Goal: Task Accomplishment & Management: Manage account settings

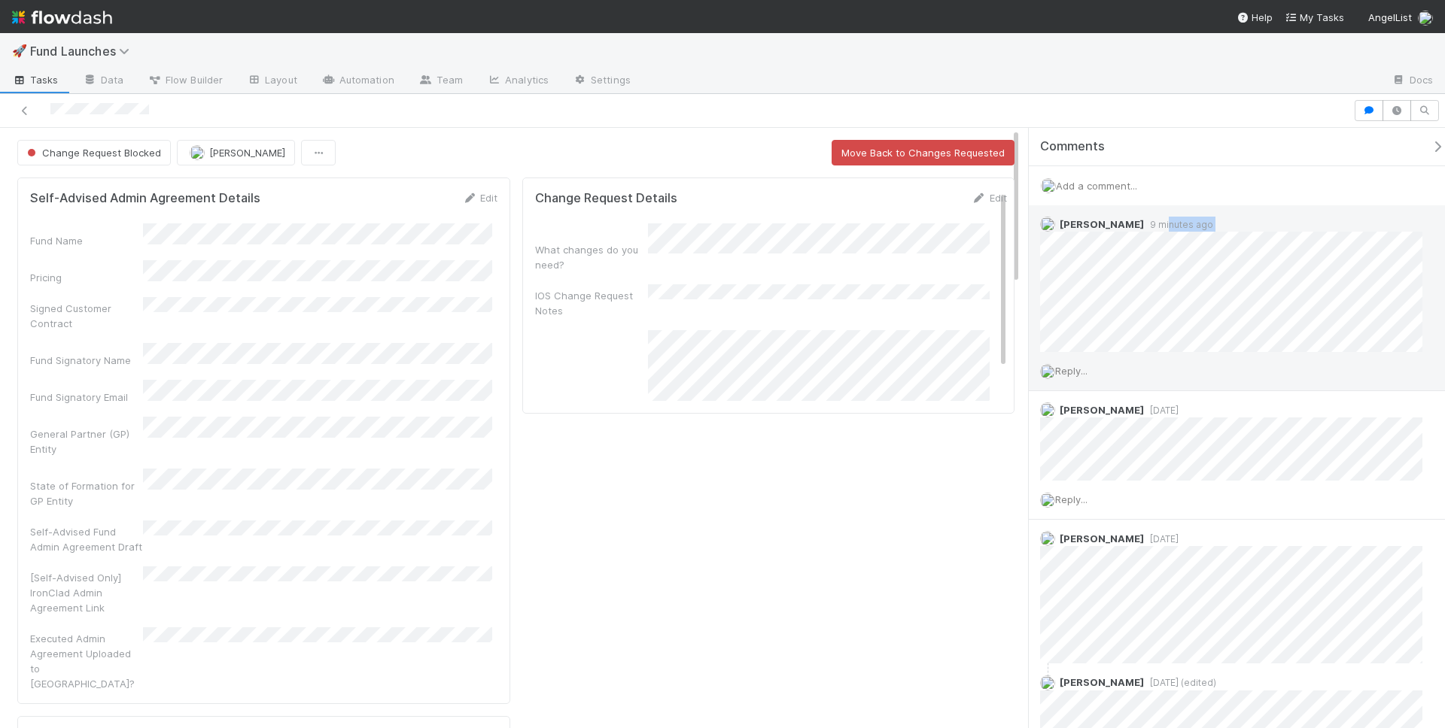
click at [1170, 236] on div "Hanin Almoallim 9 minutes ago" at bounding box center [1236, 278] width 416 height 147
drag, startPoint x: 1162, startPoint y: 229, endPoint x: 1199, endPoint y: 227, distance: 36.9
click at [1199, 227] on div "Hanin Almoallim 9 minutes ago" at bounding box center [1236, 278] width 416 height 147
click at [930, 73] on div at bounding box center [1011, 81] width 737 height 24
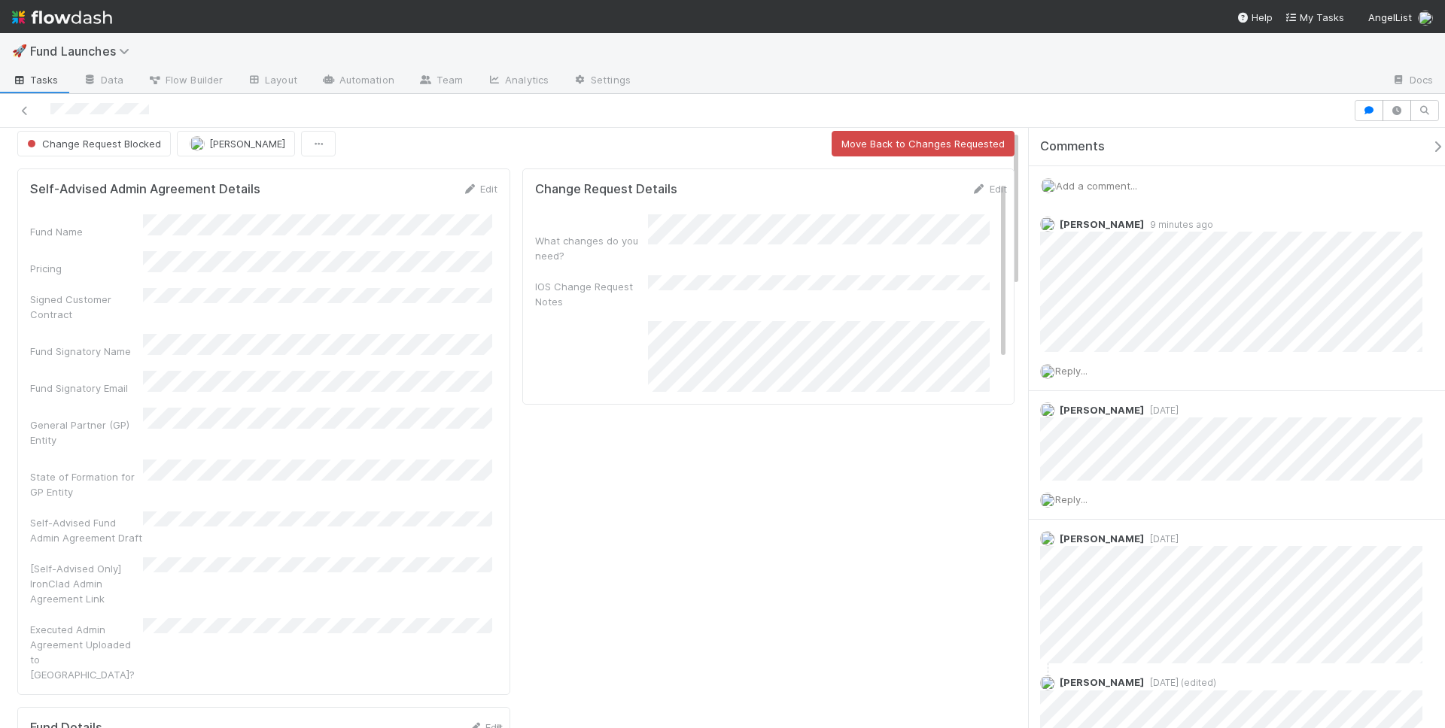
scroll to position [39, 0]
click at [831, 65] on div "🚀 Fund Launches" at bounding box center [722, 51] width 1445 height 36
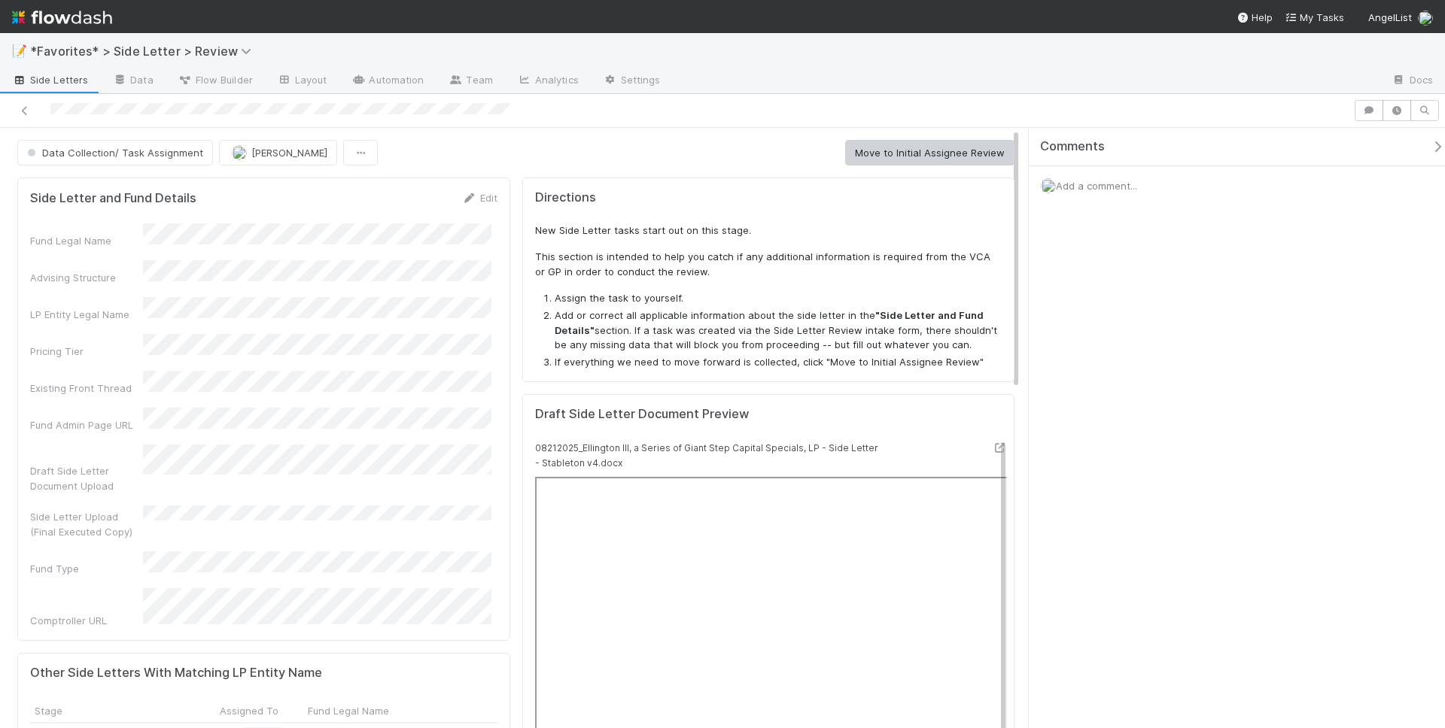
click at [902, 84] on div at bounding box center [1026, 81] width 706 height 24
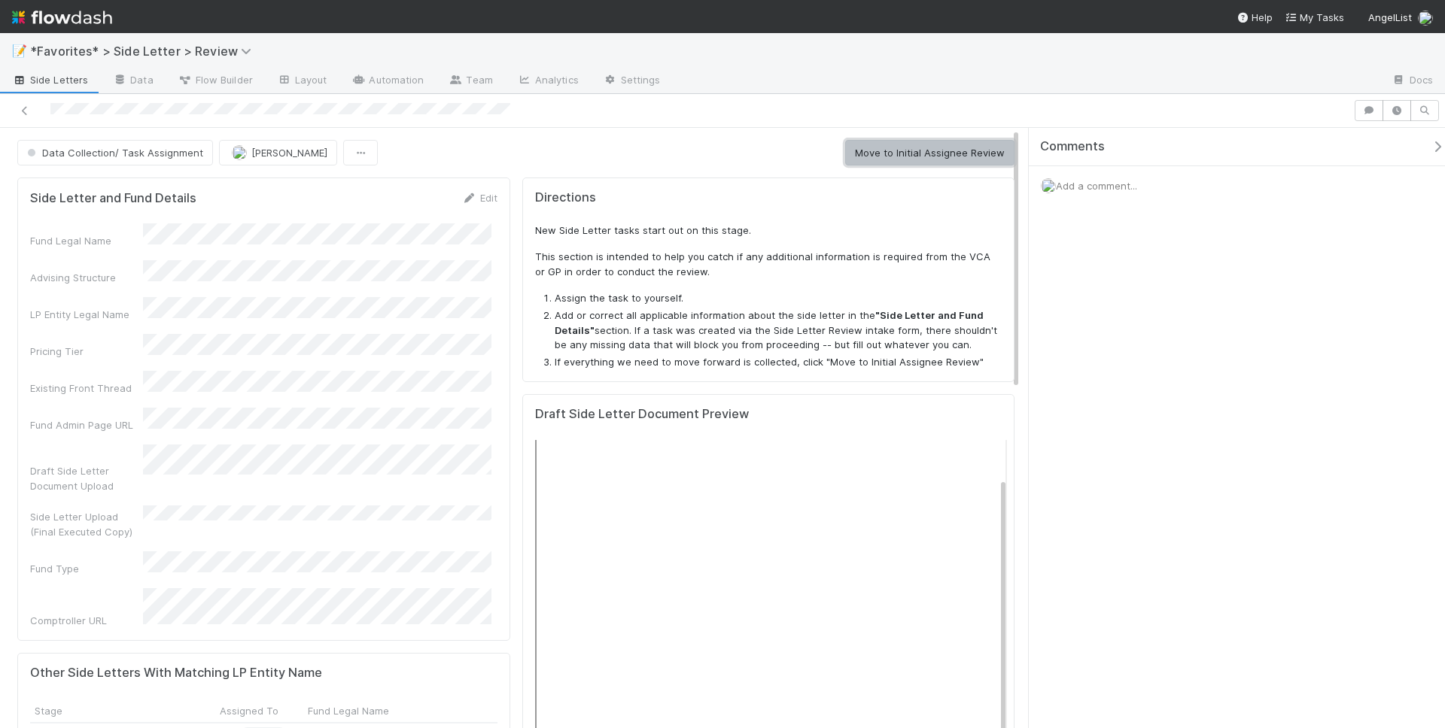
click at [900, 153] on button "Move to Initial Assignee Review" at bounding box center [929, 153] width 169 height 26
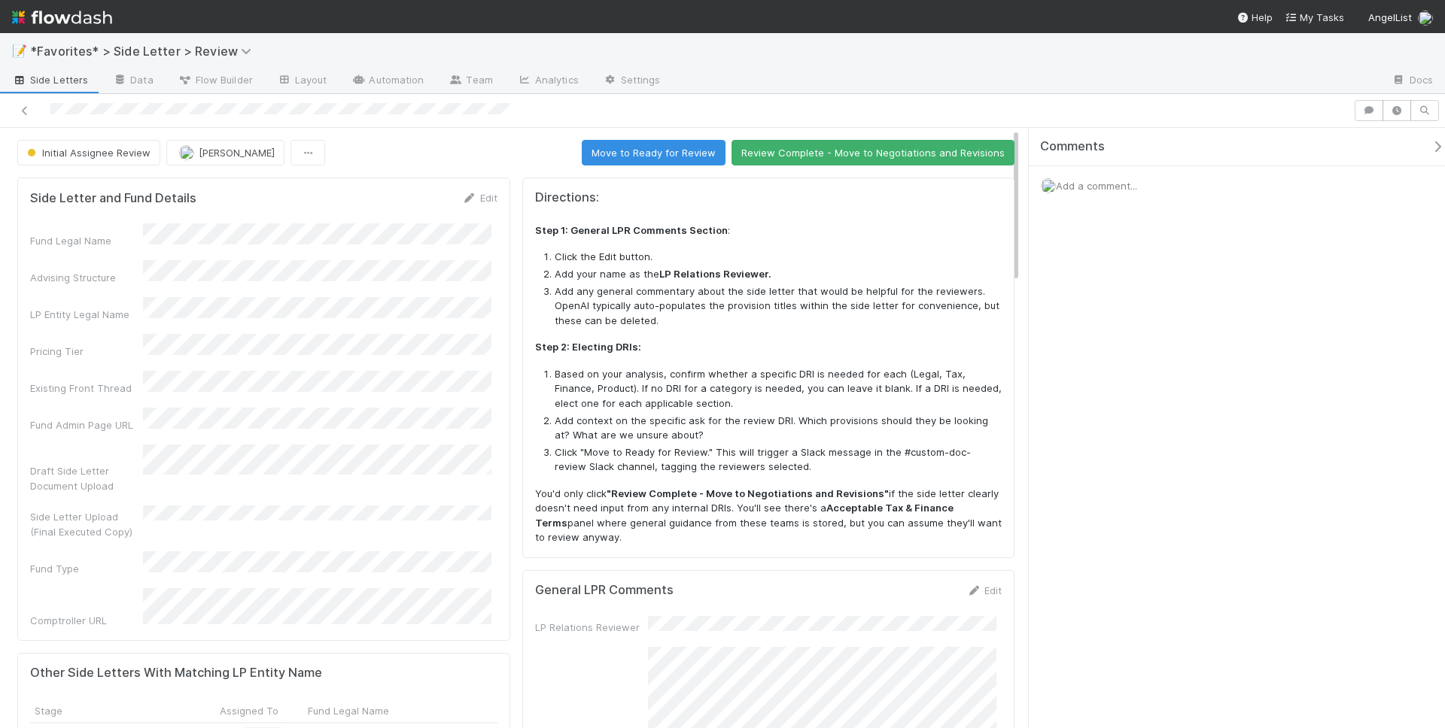
scroll to position [172, 0]
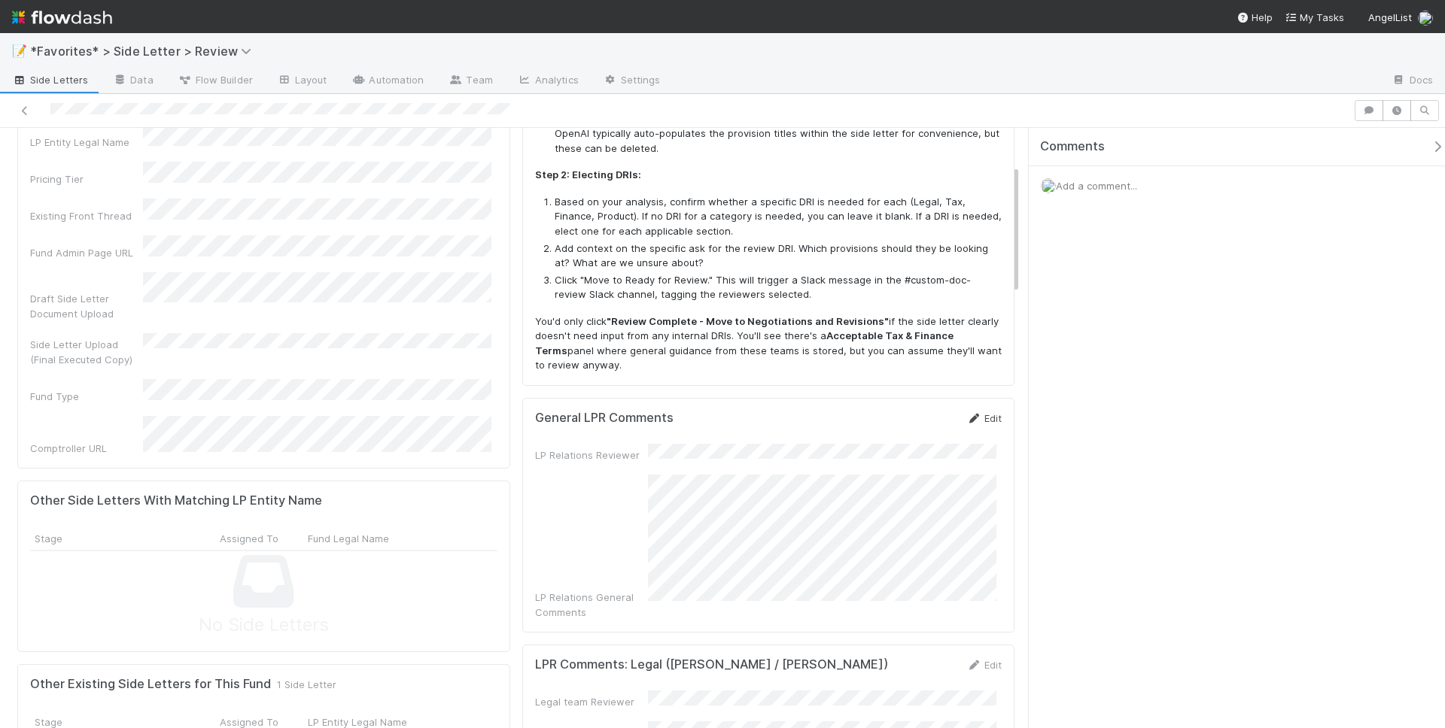
click at [966, 414] on icon at bounding box center [973, 419] width 15 height 10
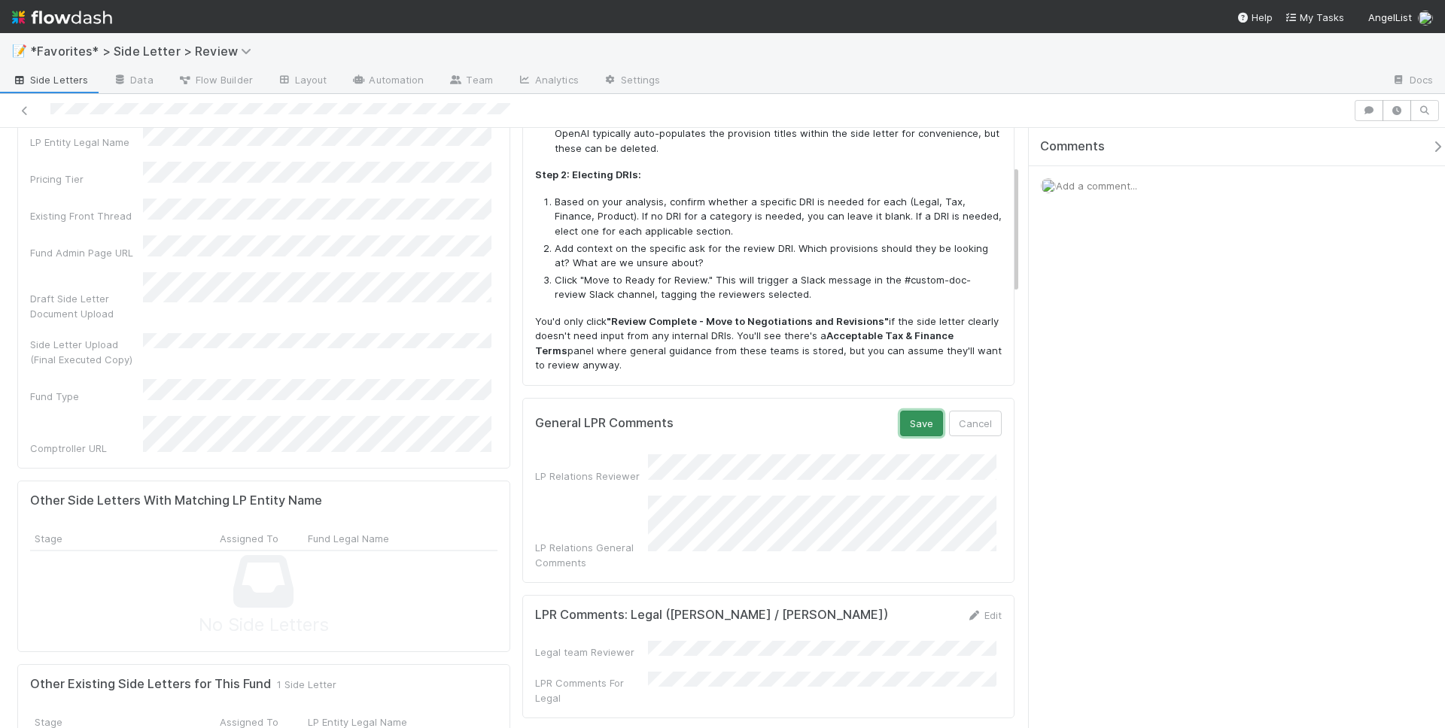
click at [919, 422] on button "Save" at bounding box center [921, 424] width 43 height 26
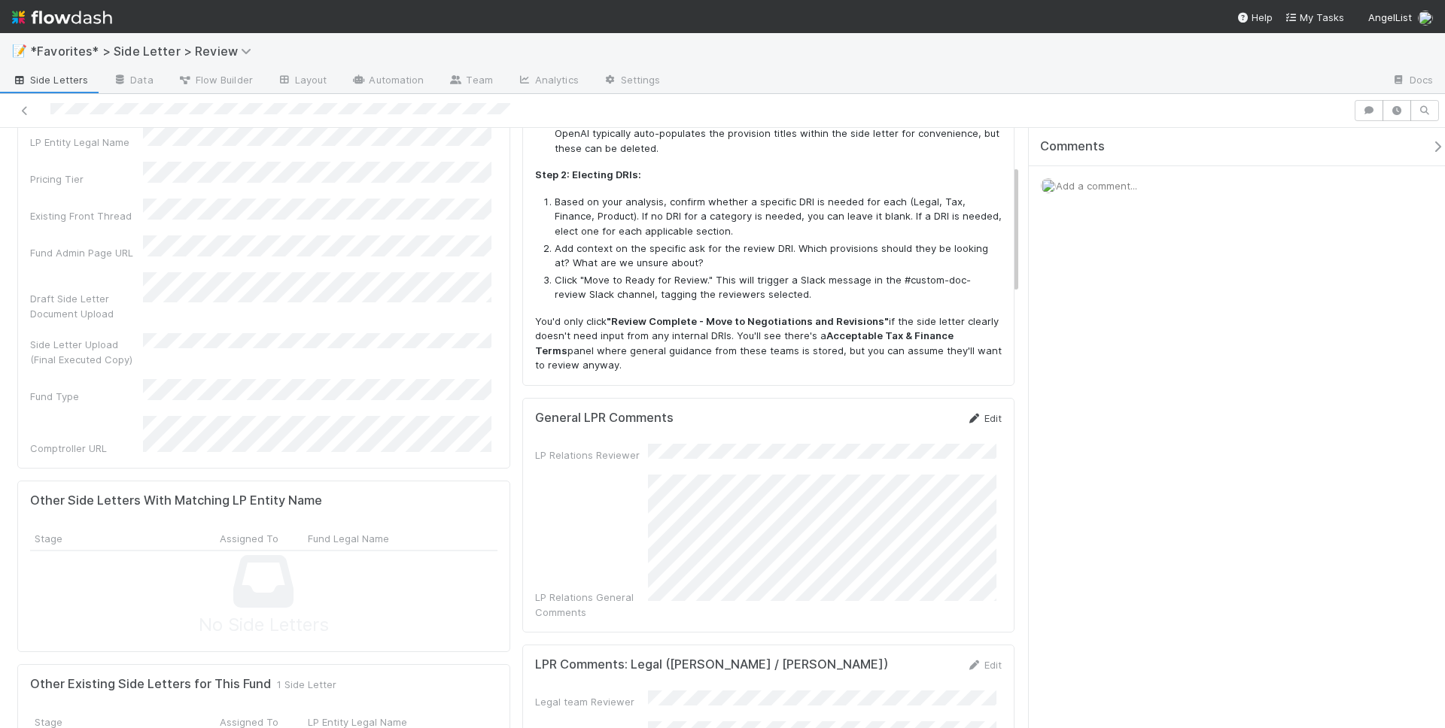
click at [966, 418] on icon at bounding box center [973, 419] width 15 height 10
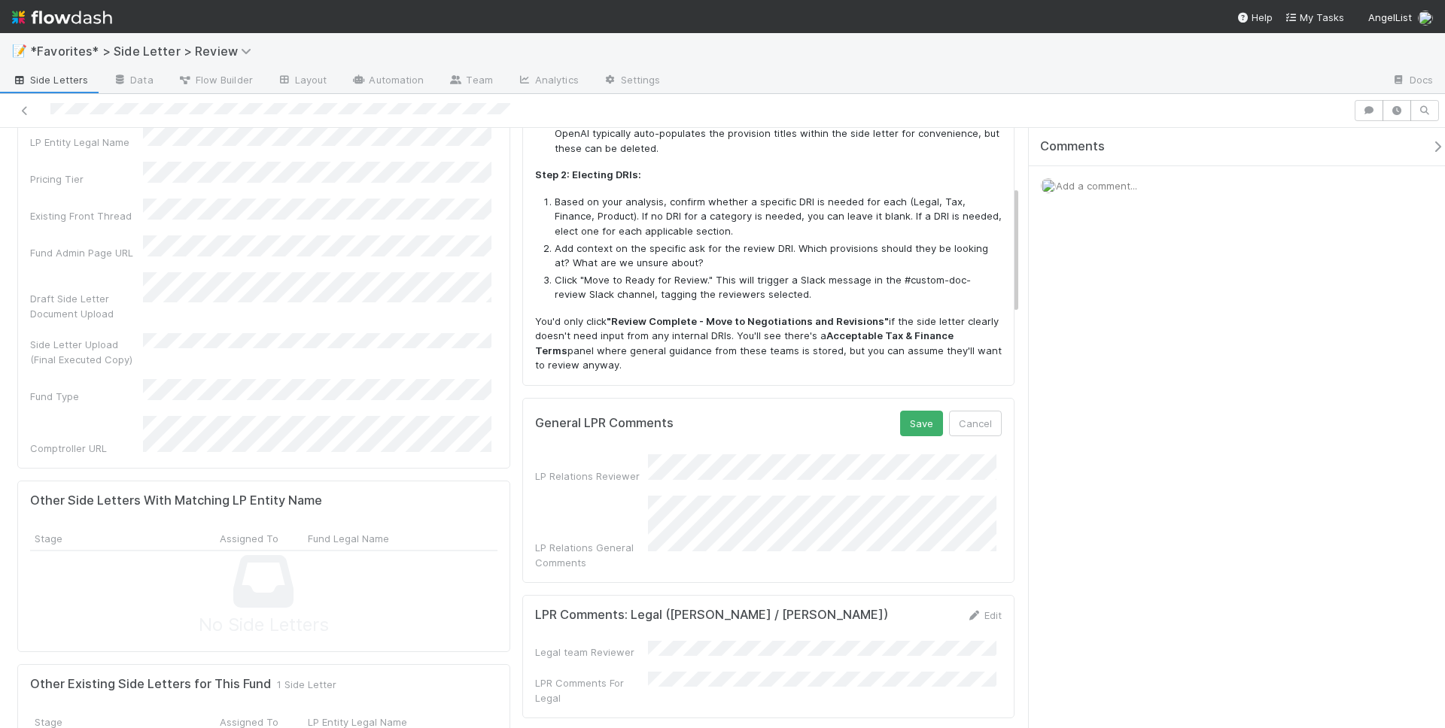
scroll to position [345, 0]
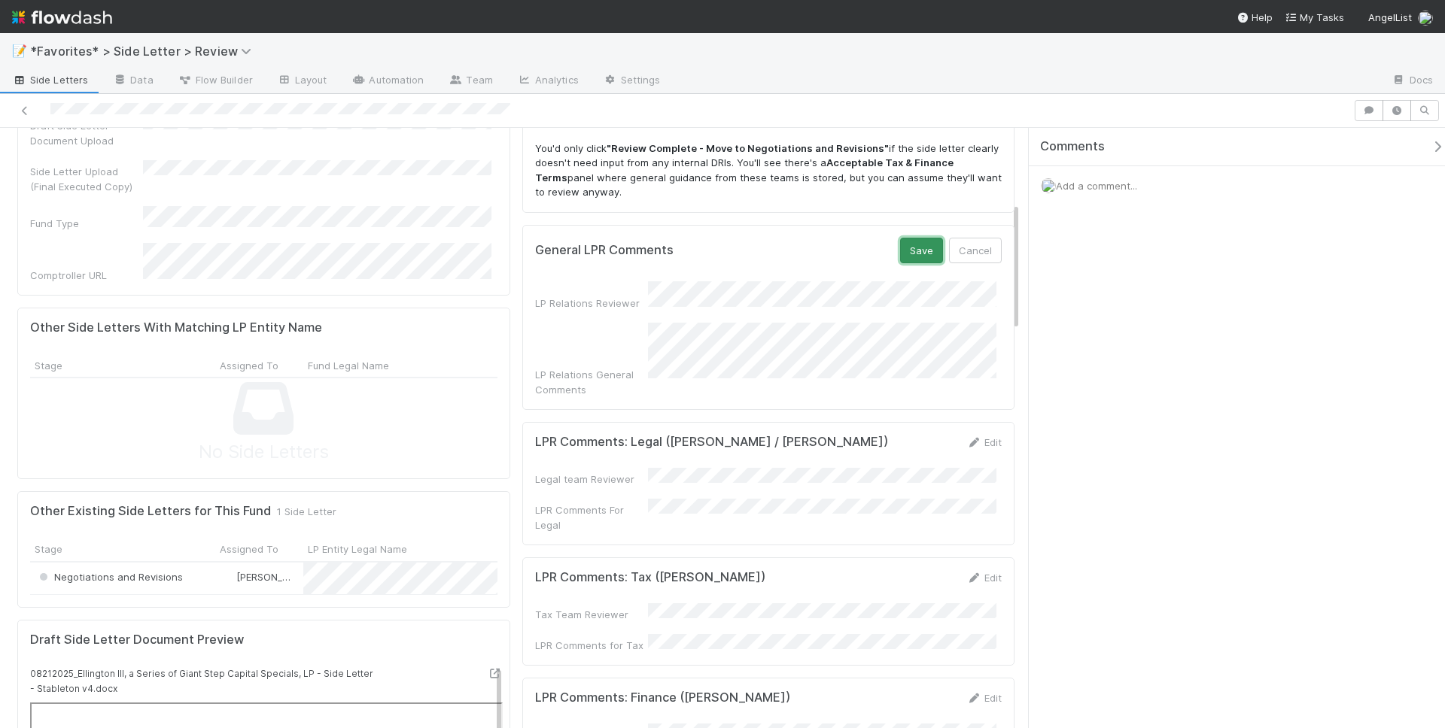
click at [913, 240] on button "Save" at bounding box center [921, 251] width 43 height 26
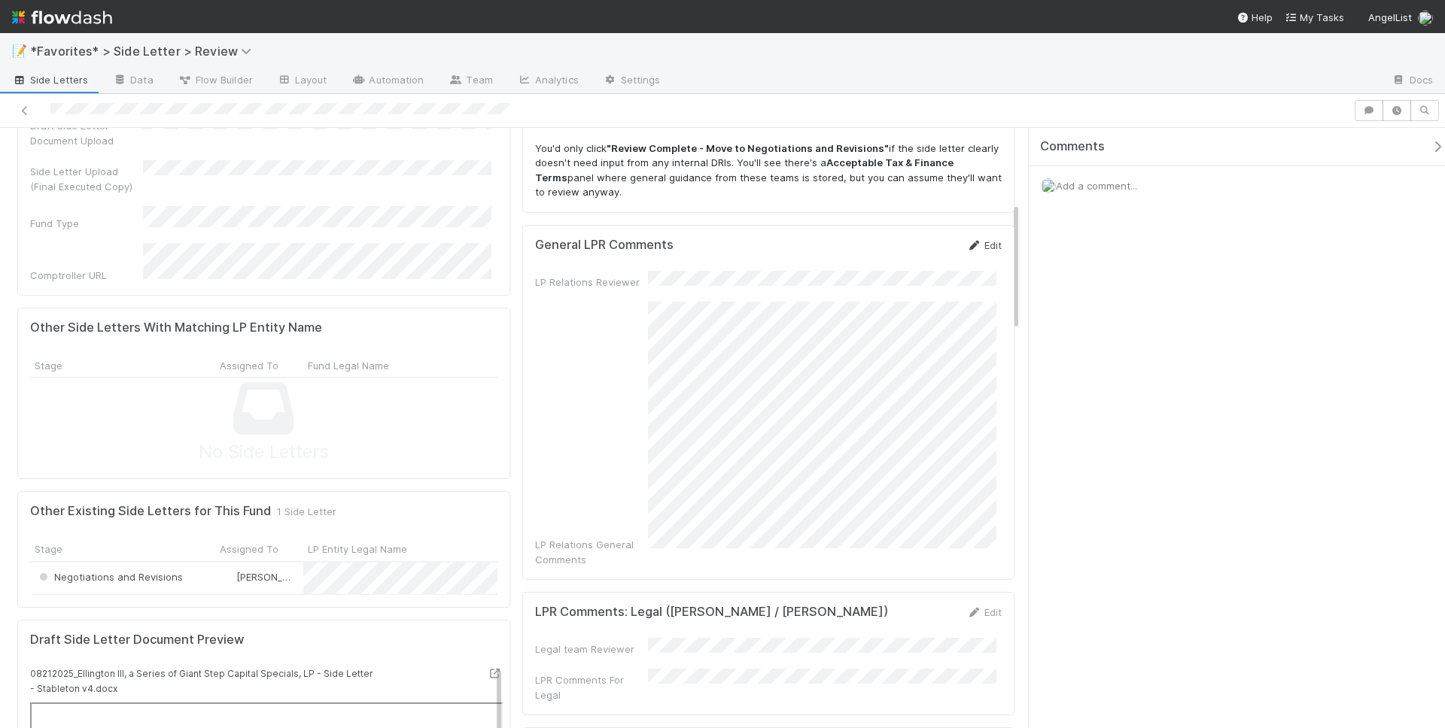
click at [966, 244] on icon at bounding box center [973, 246] width 15 height 10
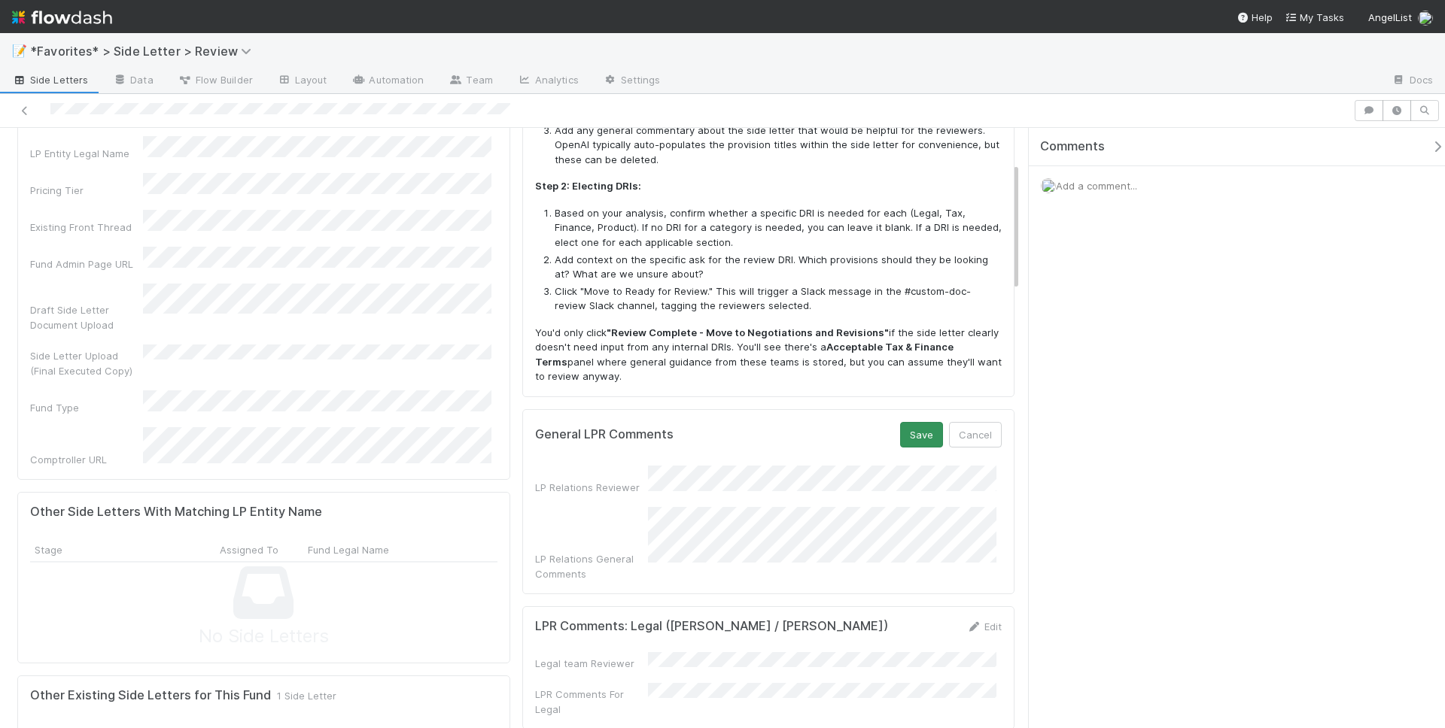
scroll to position [179, 0]
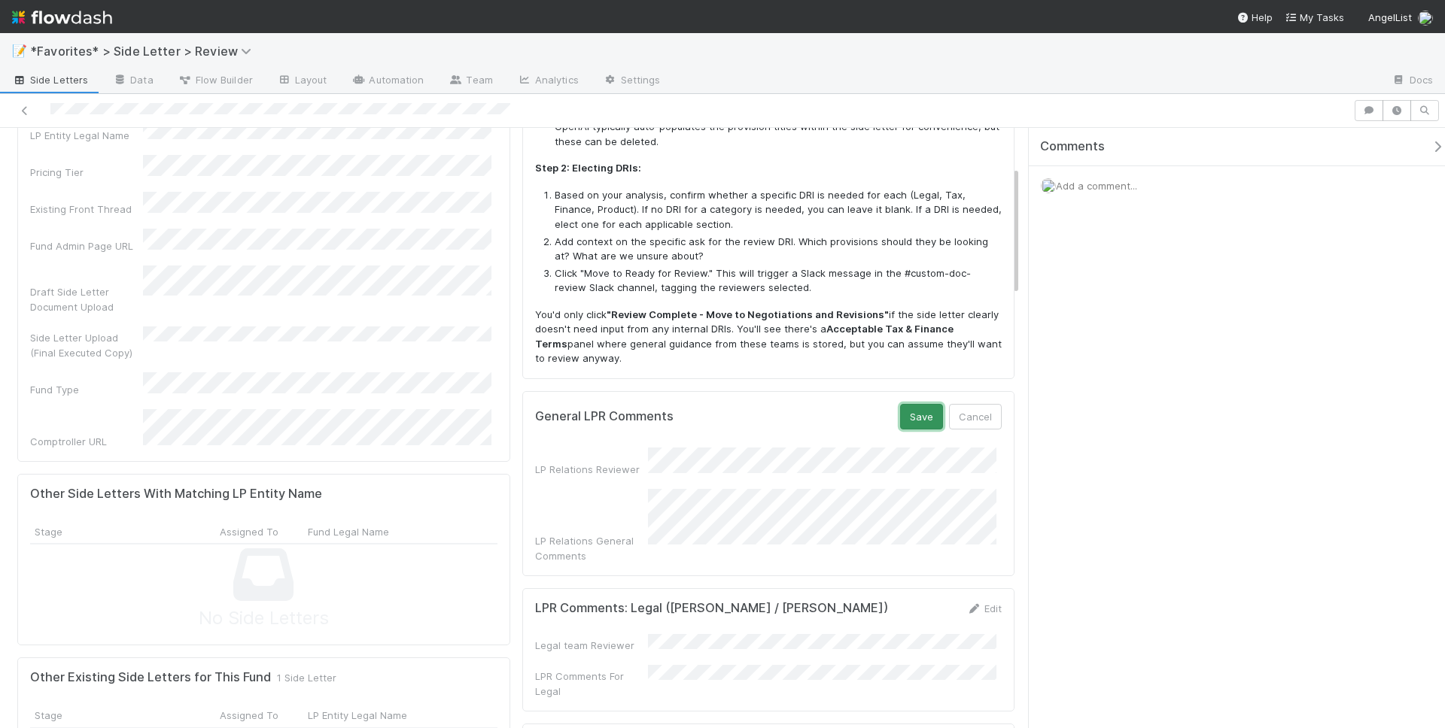
click at [908, 413] on button "Save" at bounding box center [921, 417] width 43 height 26
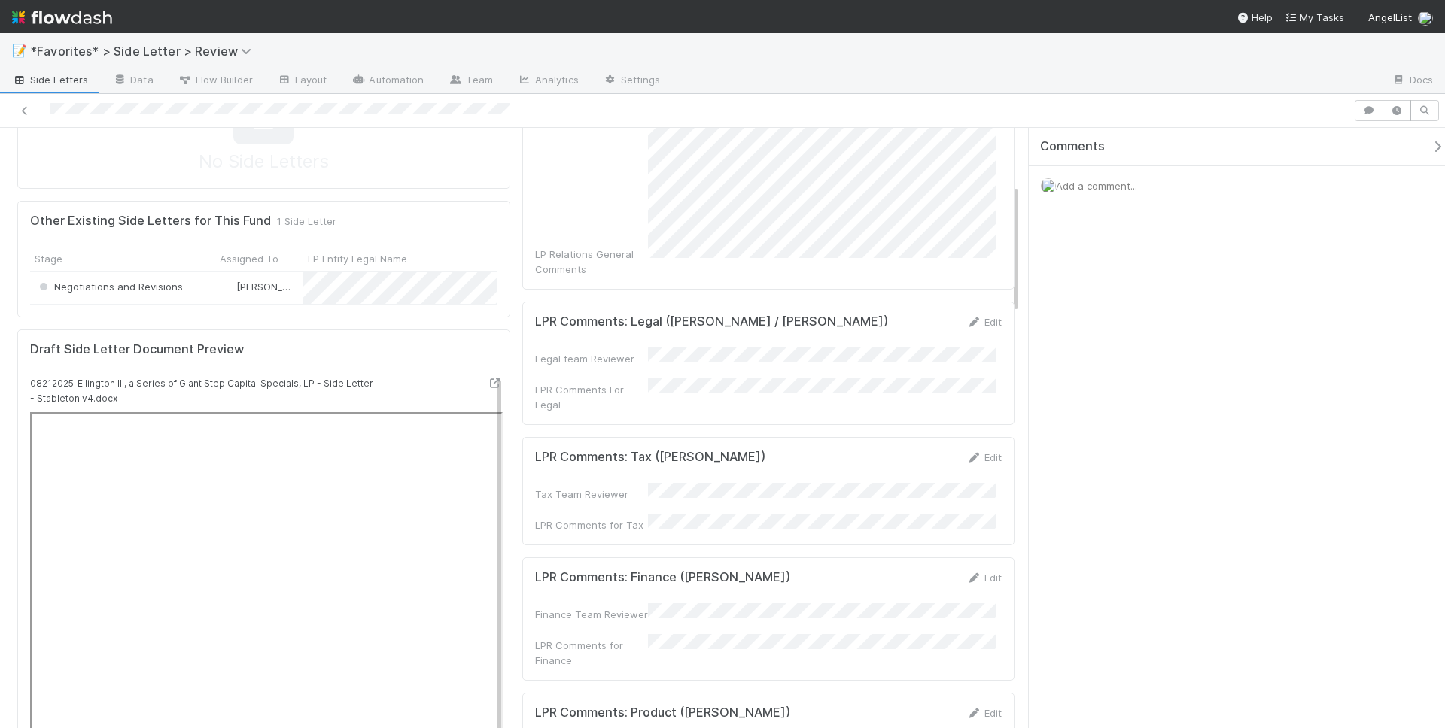
scroll to position [263, 0]
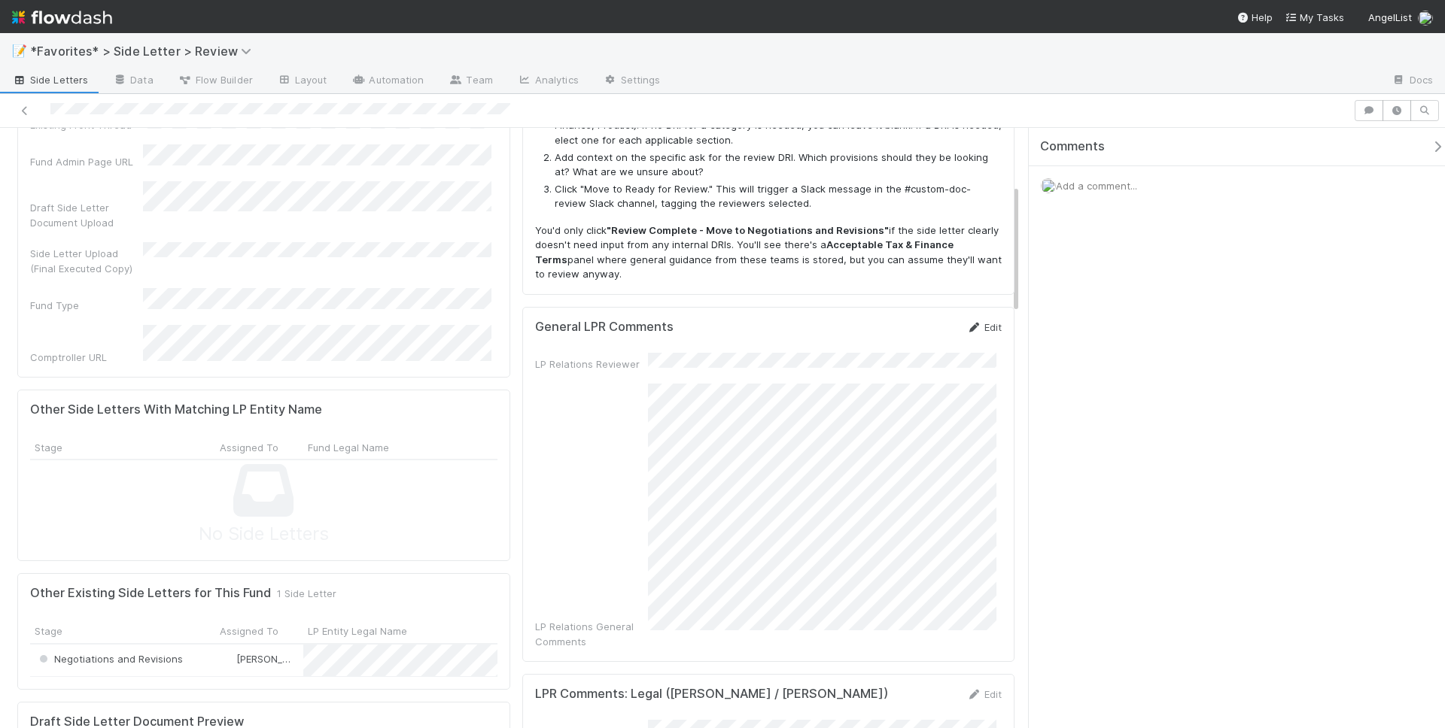
click at [967, 327] on icon at bounding box center [973, 328] width 15 height 10
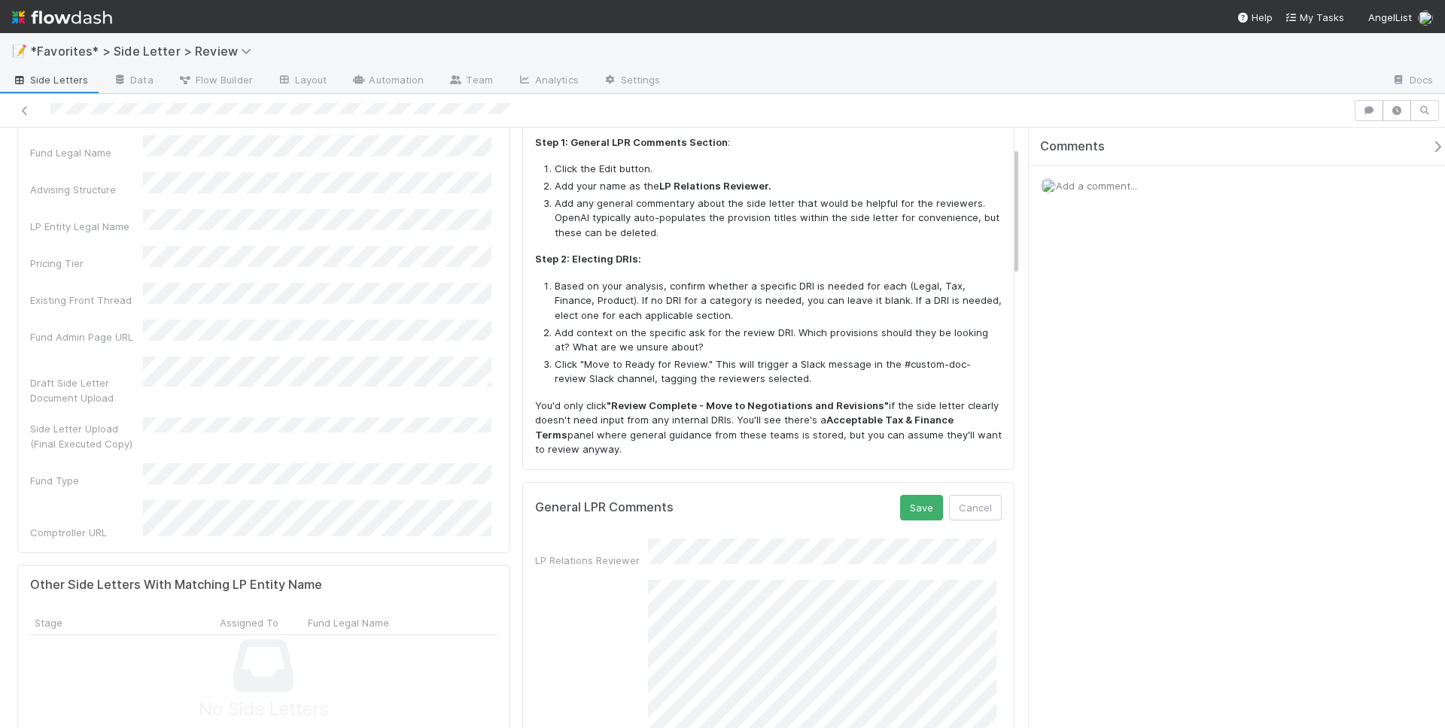
scroll to position [405, 0]
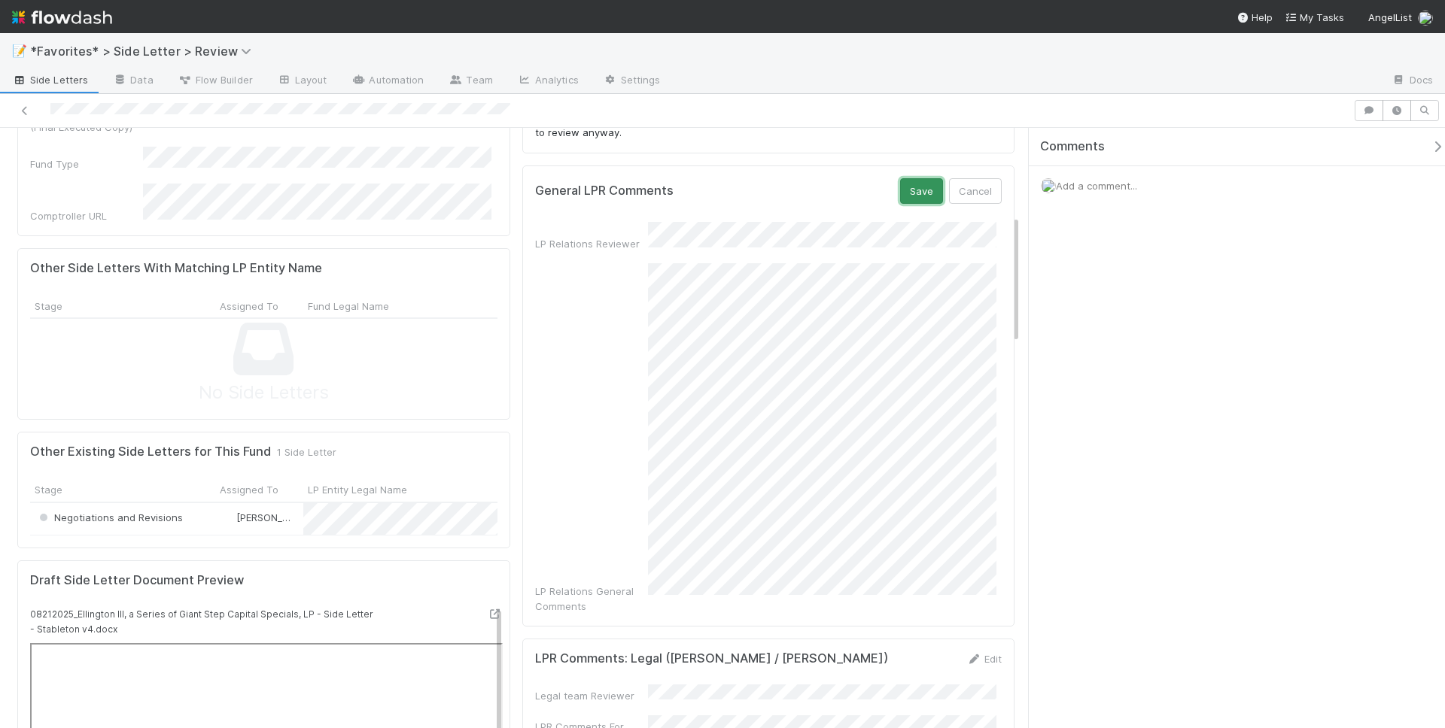
click at [904, 201] on button "Save" at bounding box center [921, 191] width 43 height 26
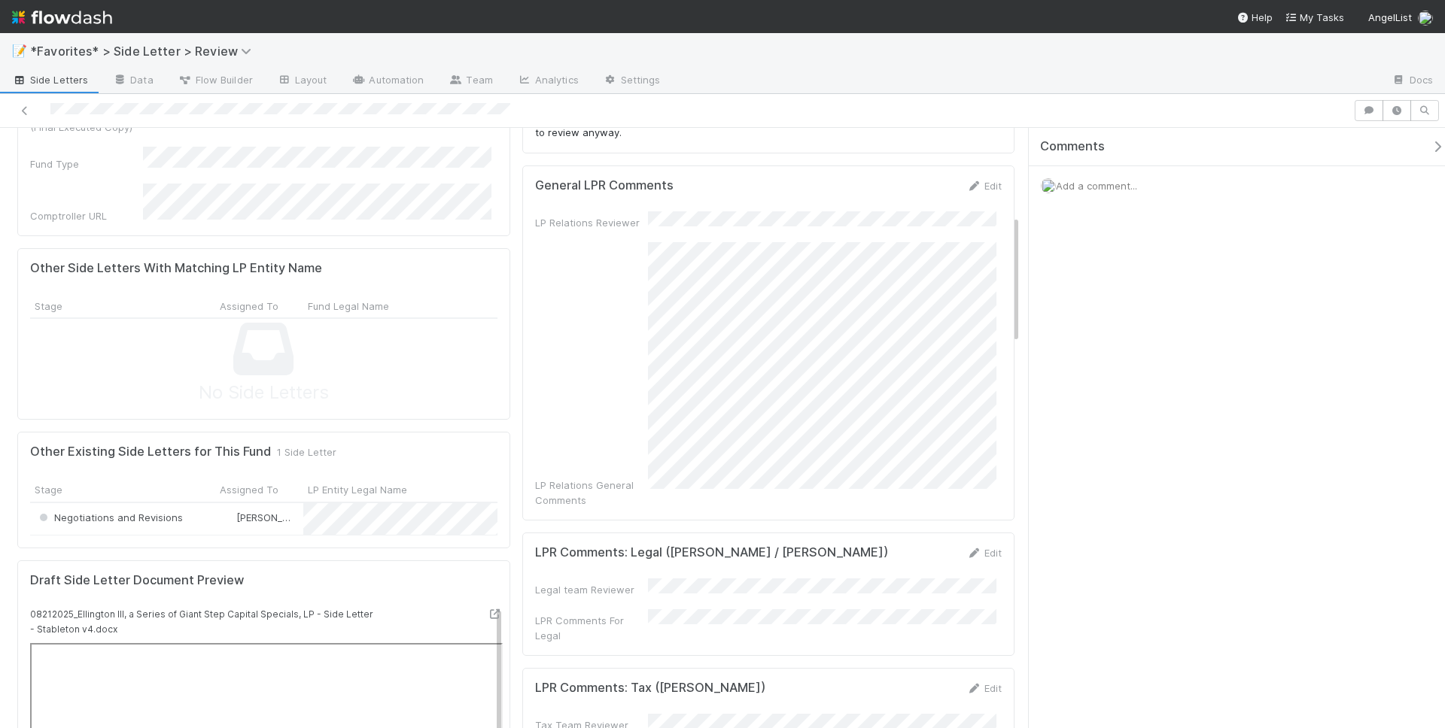
scroll to position [424, 0]
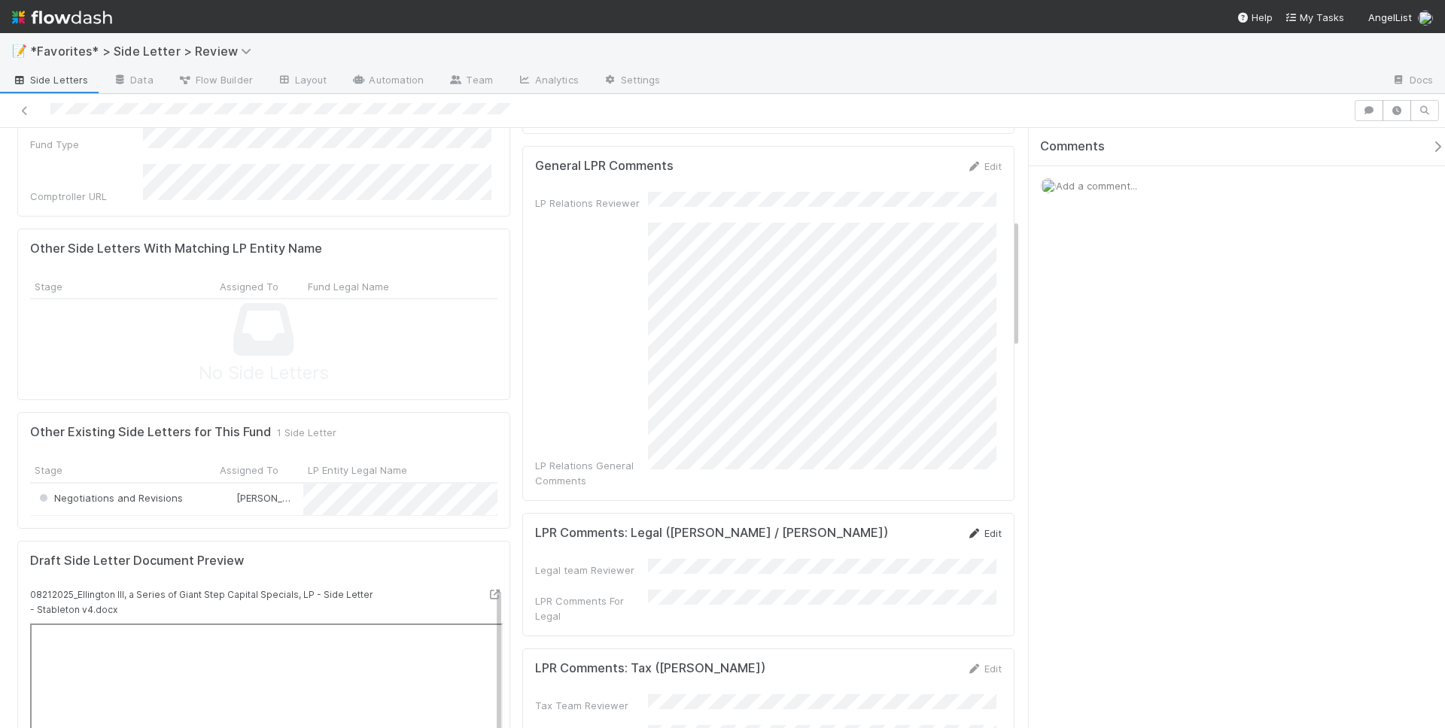
click at [969, 529] on icon at bounding box center [973, 534] width 15 height 10
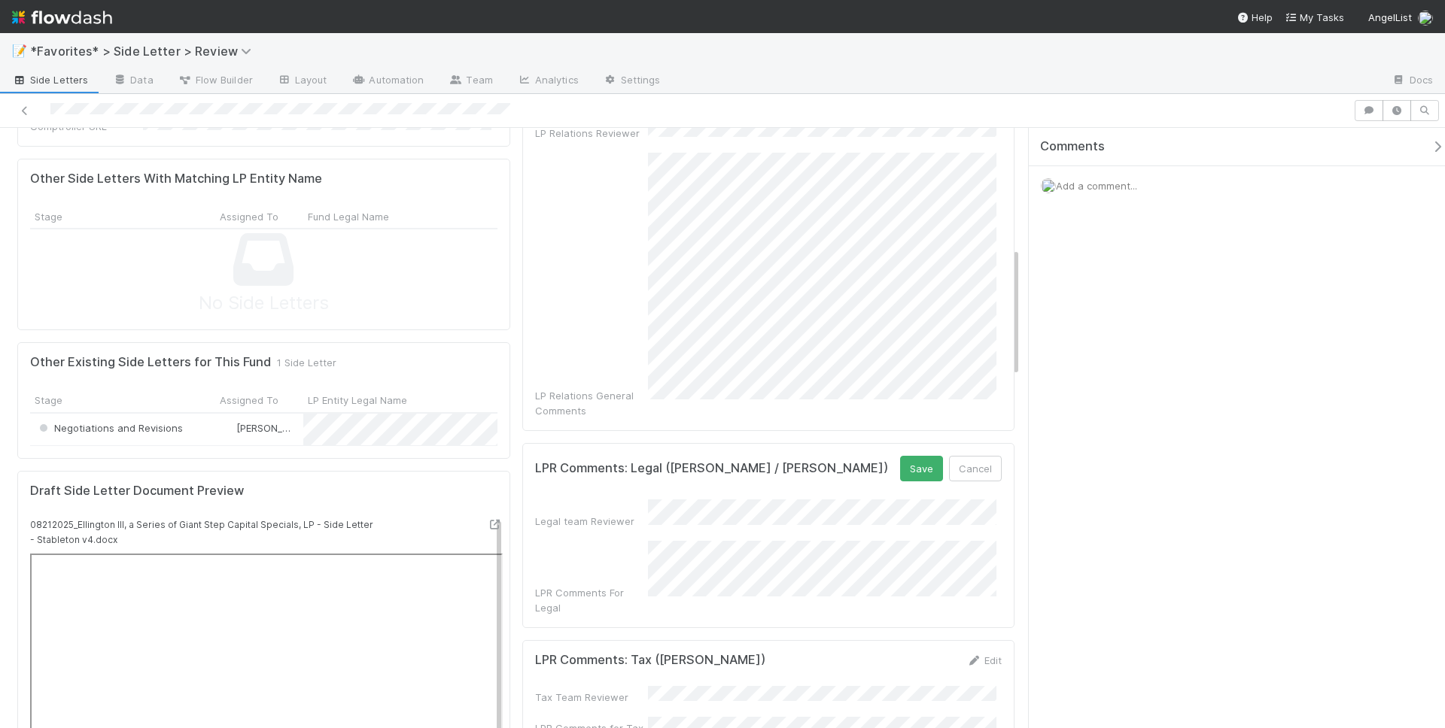
scroll to position [557, 0]
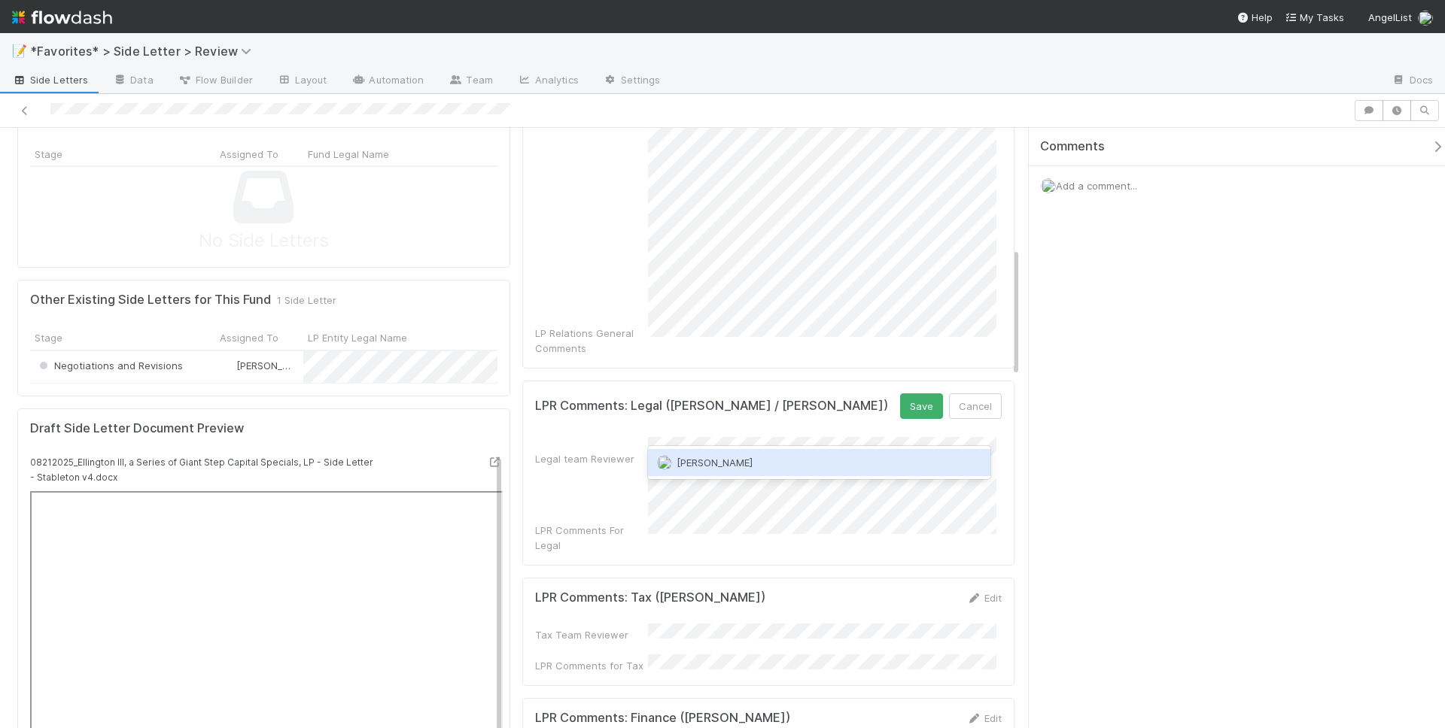
click at [746, 464] on span "Scarlett Grabowska" at bounding box center [714, 463] width 76 height 12
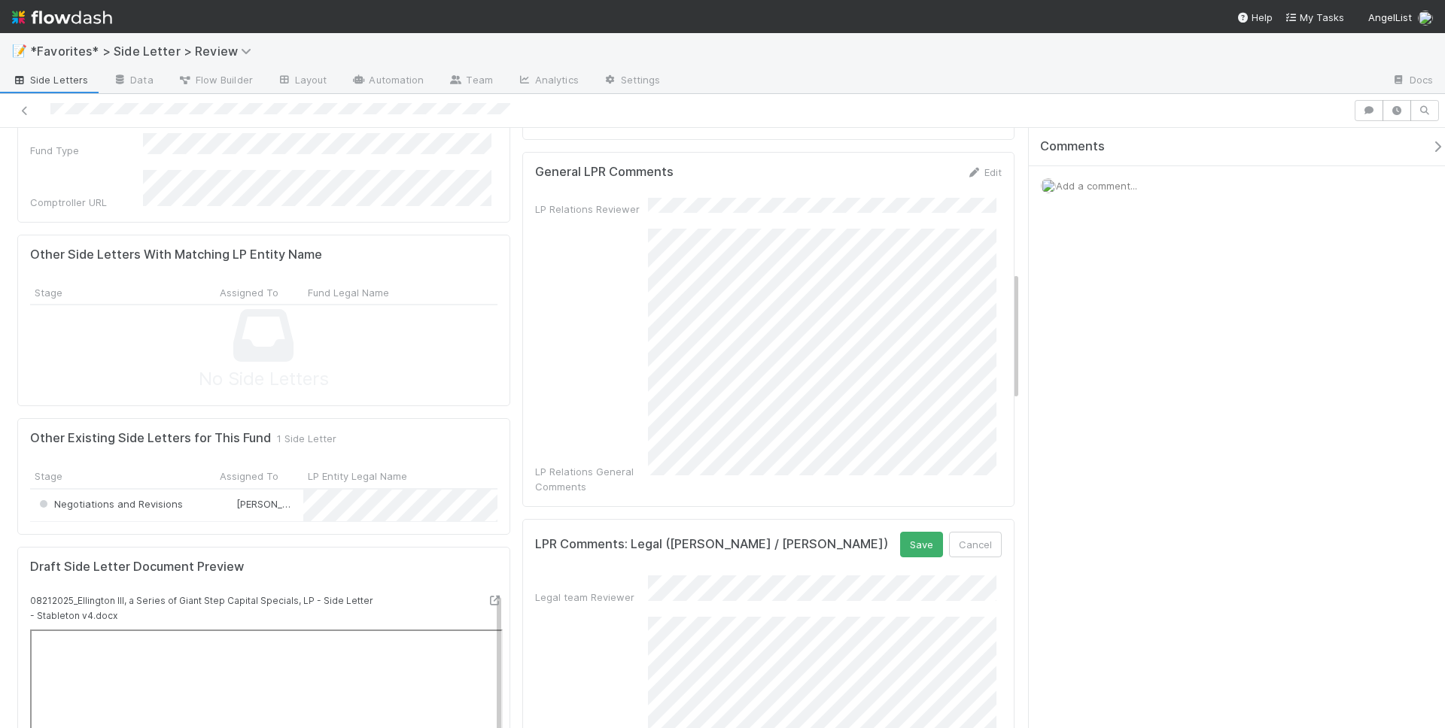
scroll to position [669, 0]
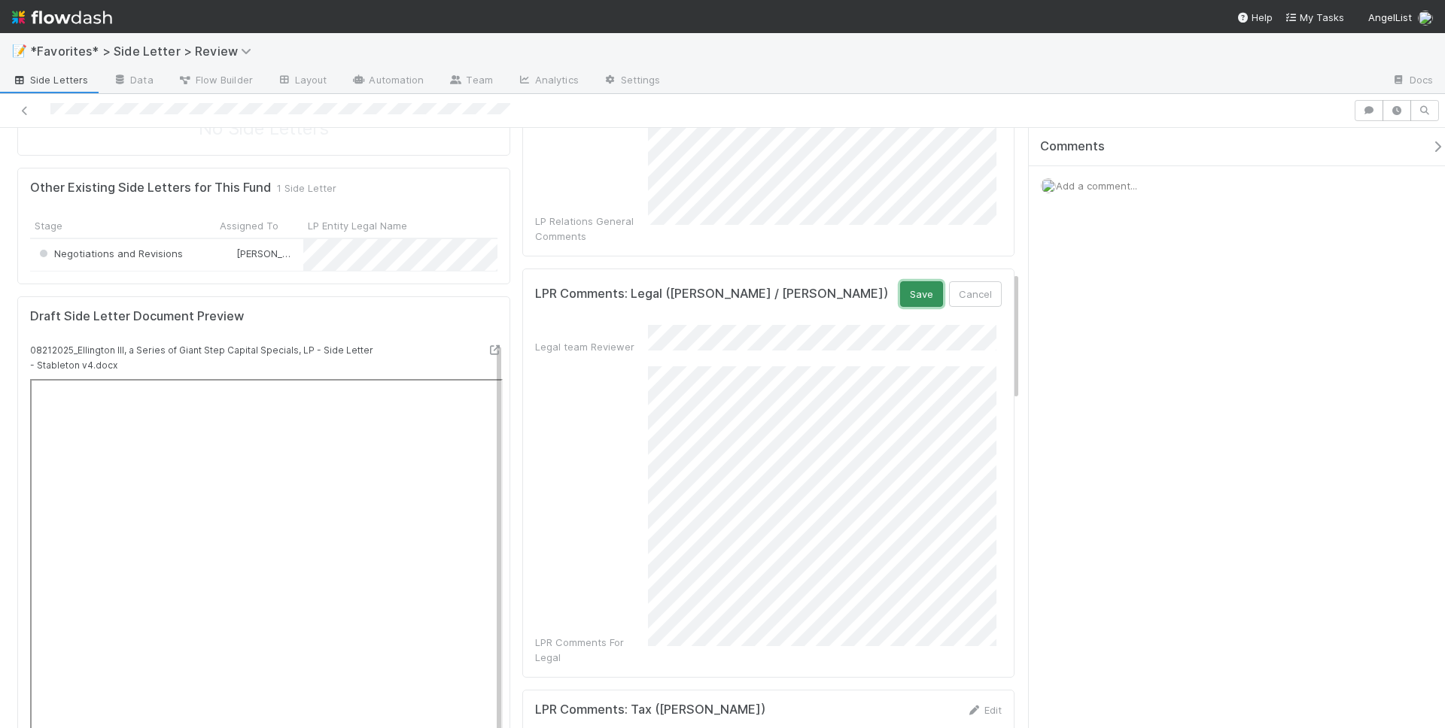
click at [913, 281] on button "Save" at bounding box center [921, 294] width 43 height 26
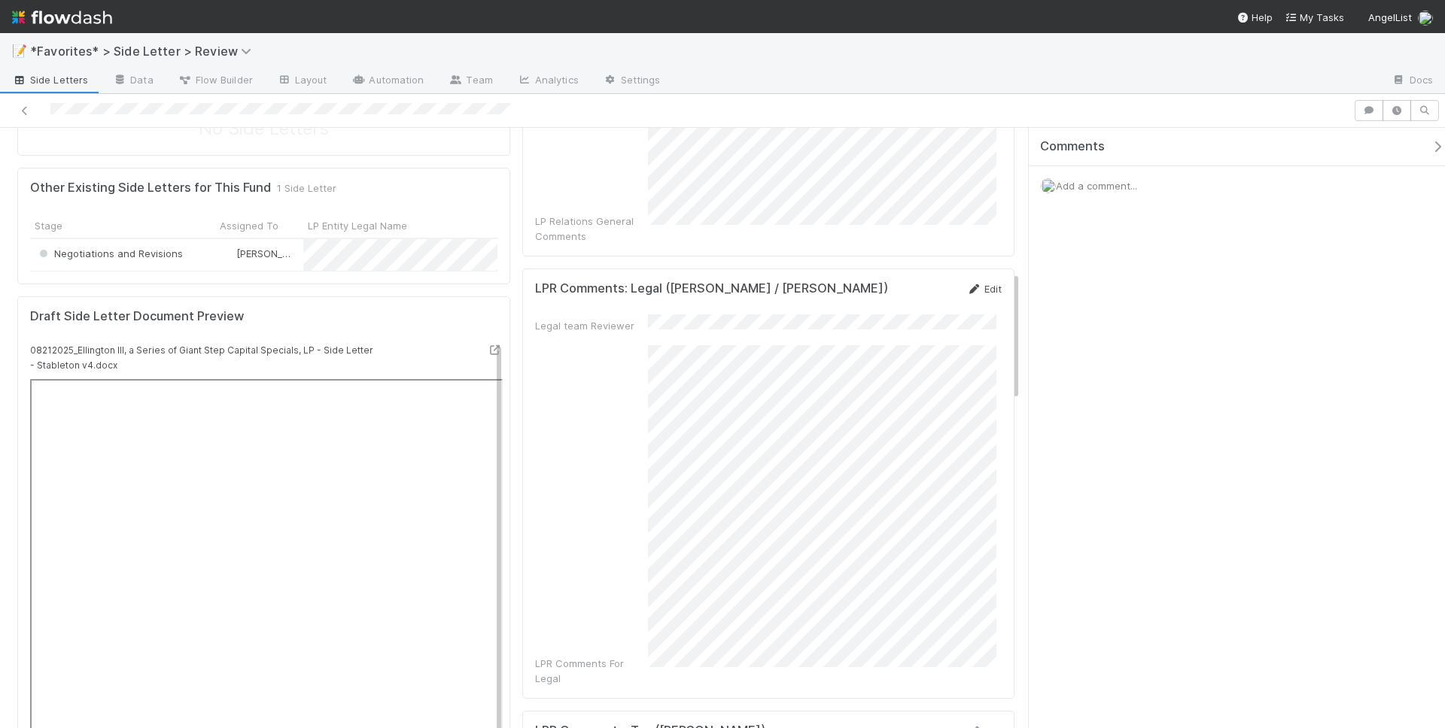
click at [966, 284] on icon at bounding box center [973, 289] width 15 height 10
click at [910, 281] on button "Save" at bounding box center [921, 294] width 43 height 26
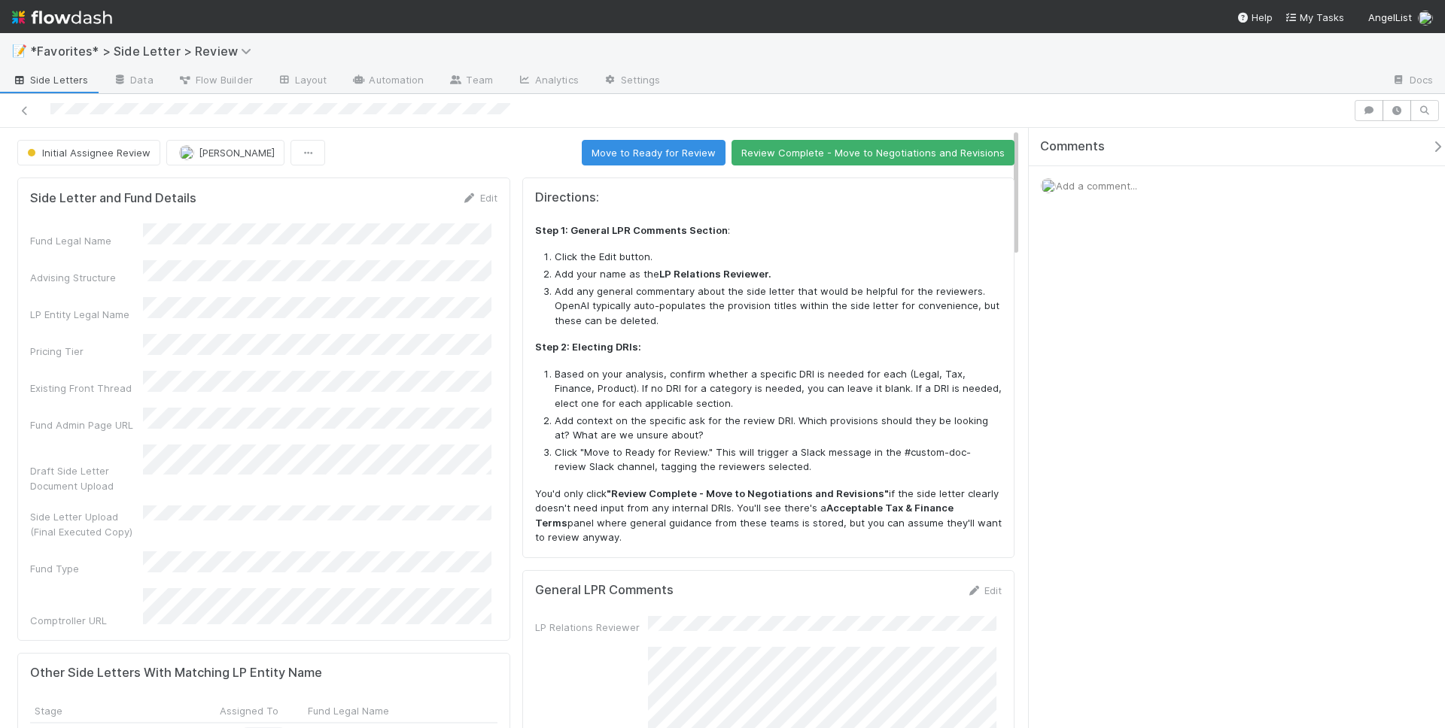
scroll to position [220, 0]
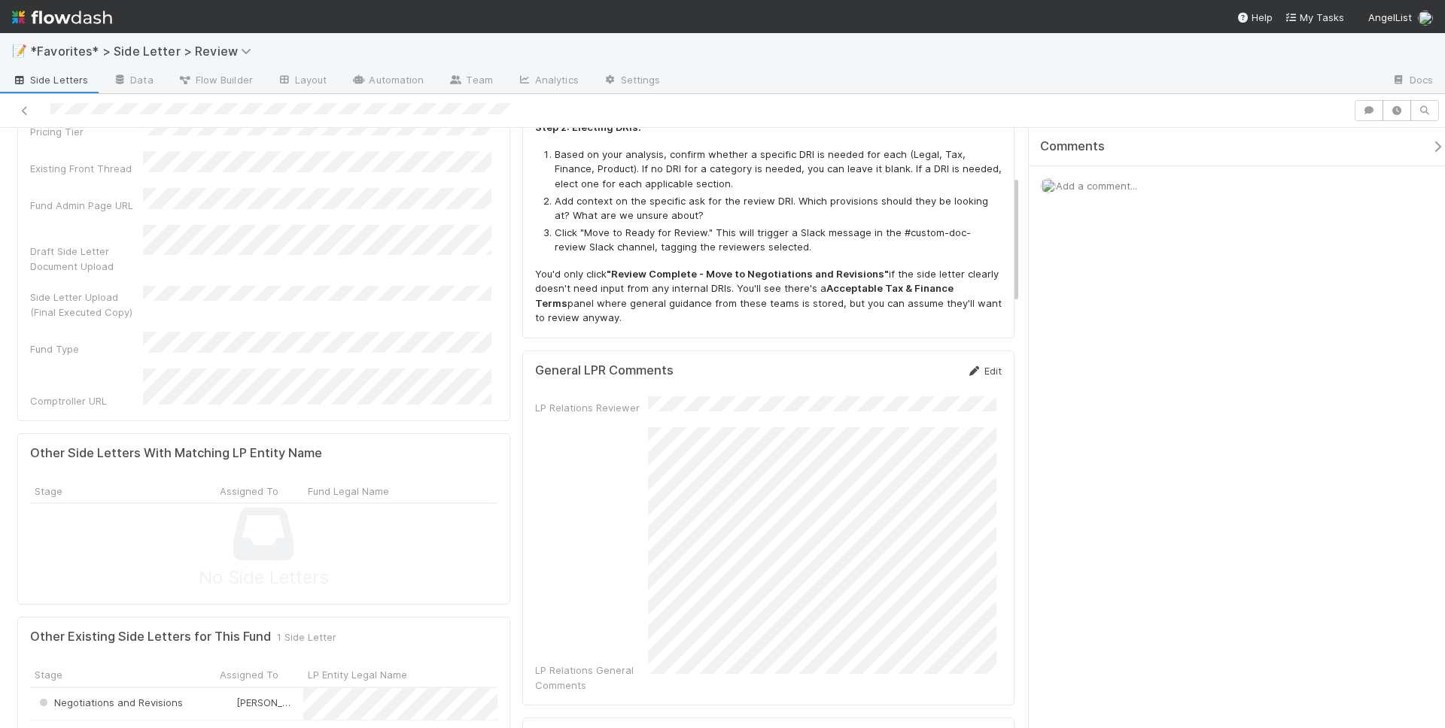
click at [966, 370] on icon at bounding box center [973, 371] width 15 height 10
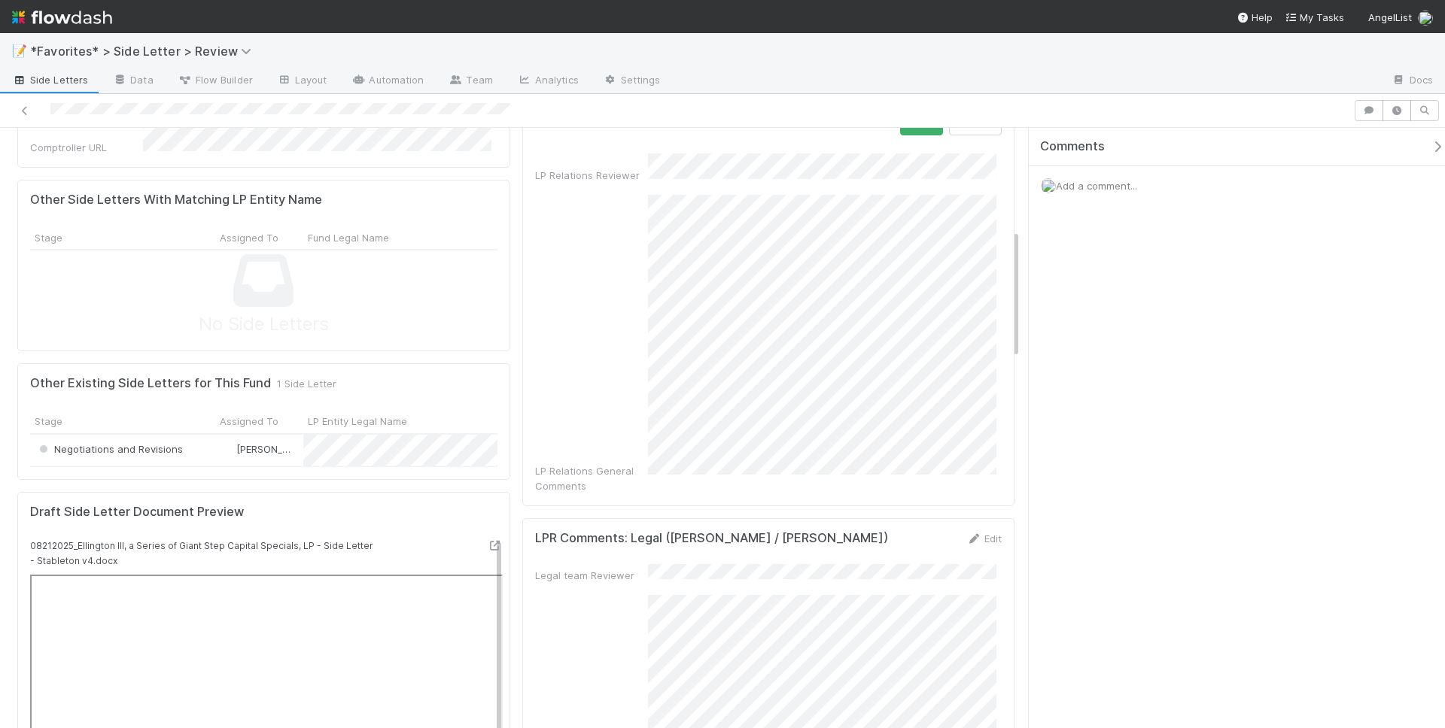
scroll to position [275, 0]
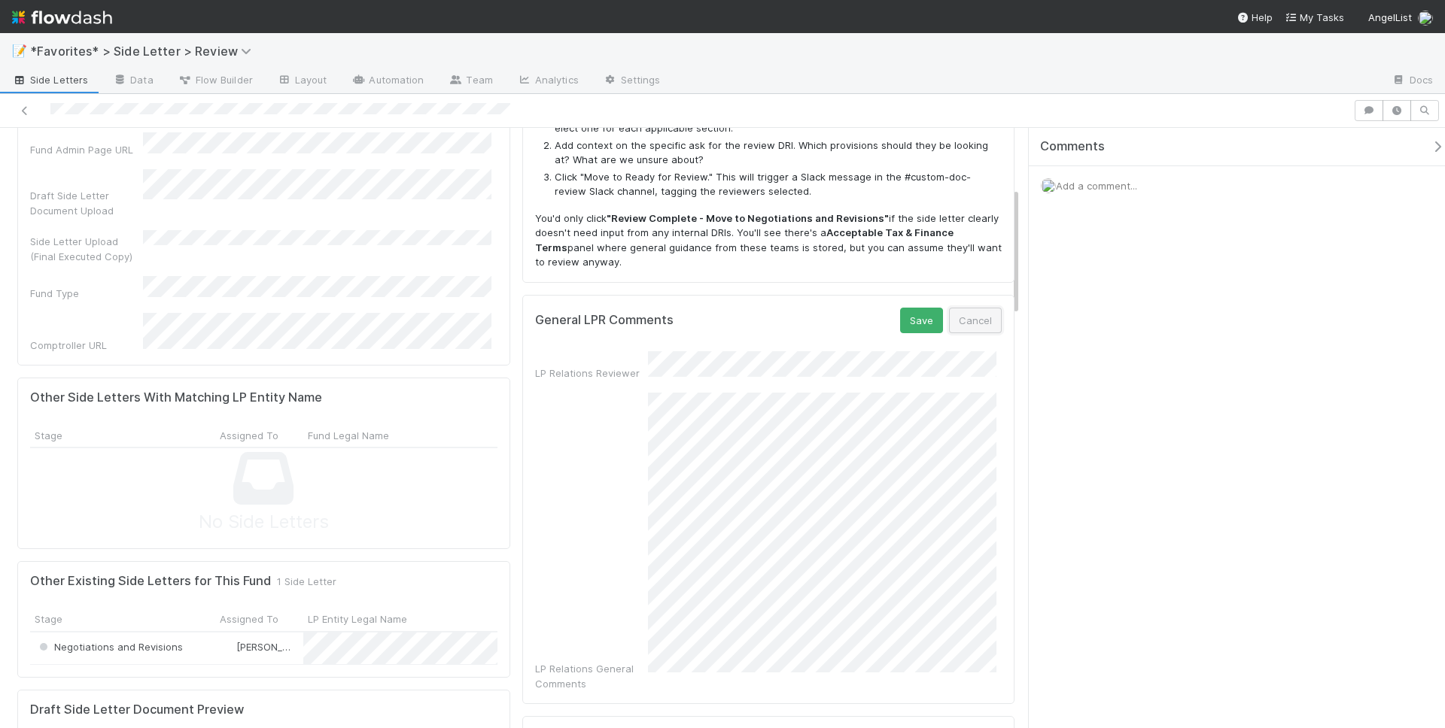
click at [970, 324] on button "Cancel" at bounding box center [975, 321] width 53 height 26
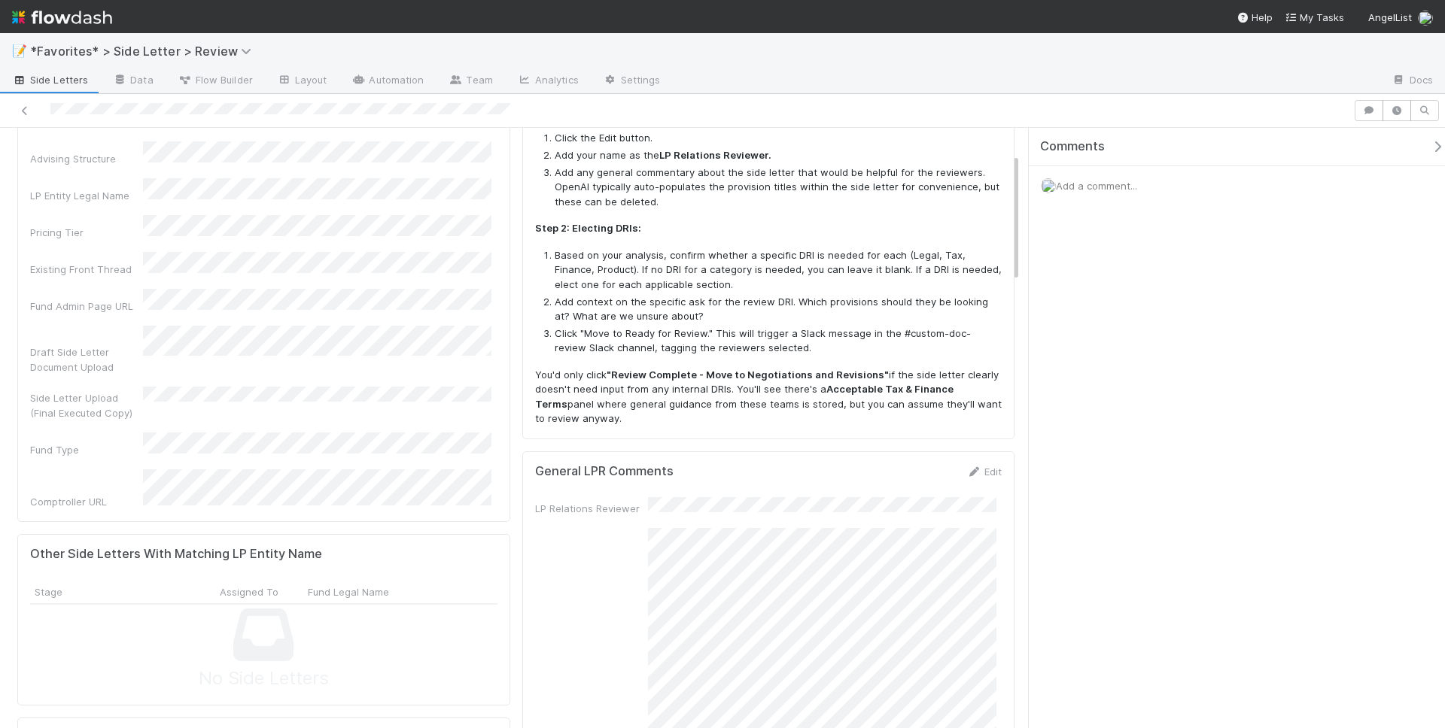
scroll to position [0, 0]
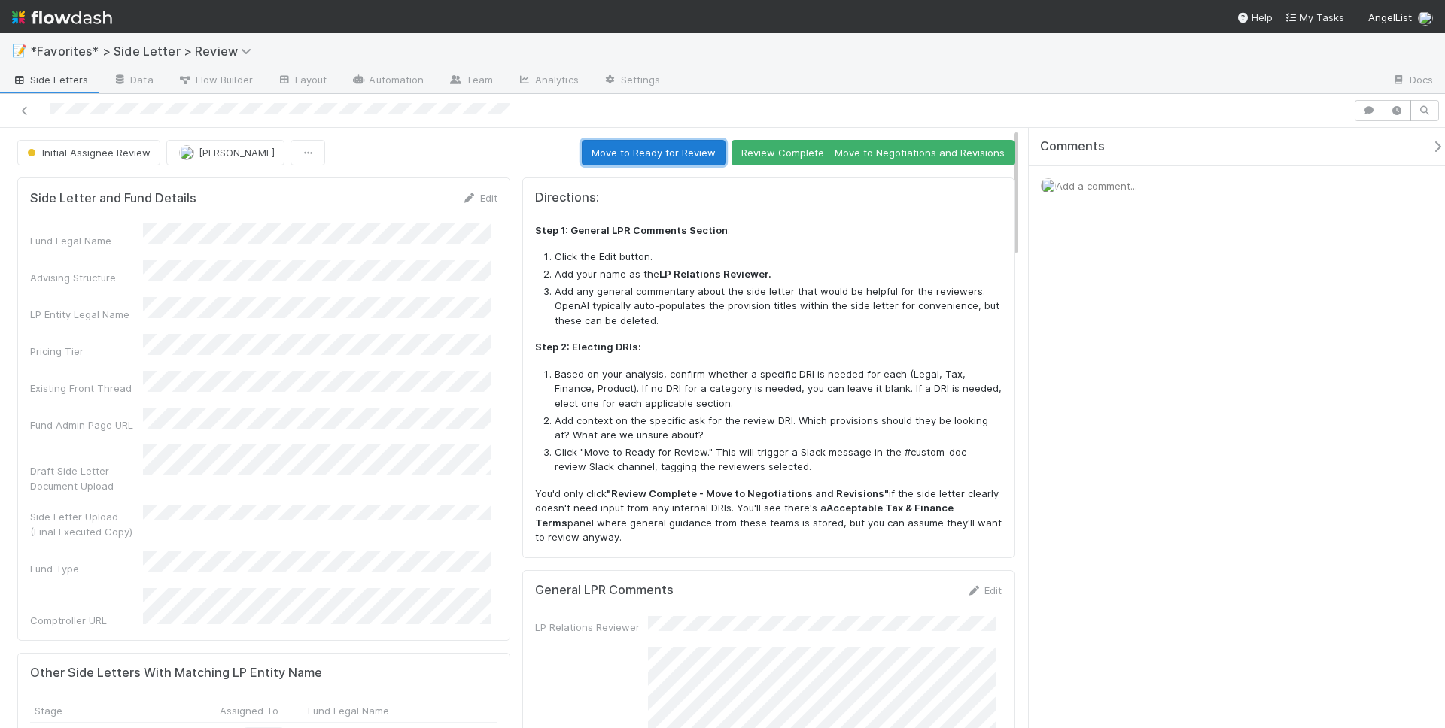
click at [690, 156] on button "Move to Ready for Review" at bounding box center [654, 153] width 144 height 26
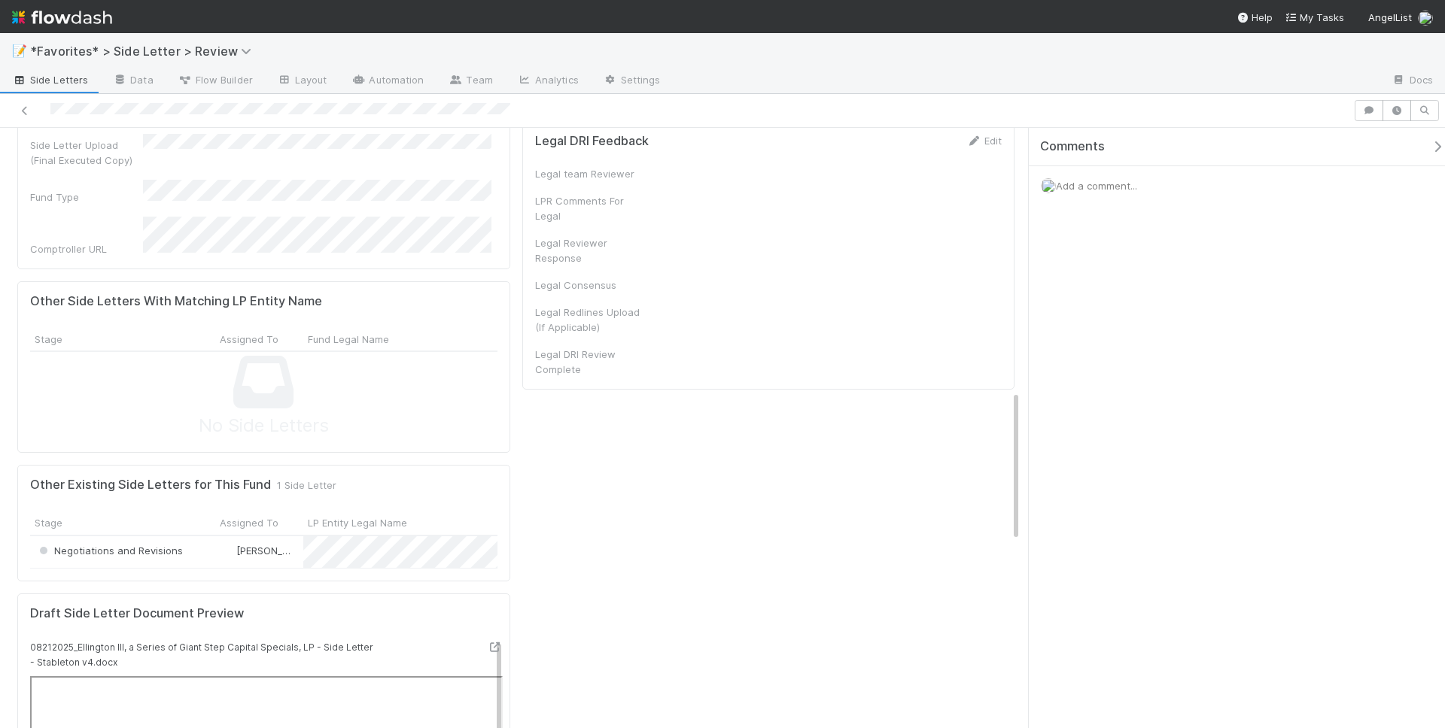
scroll to position [1043, 0]
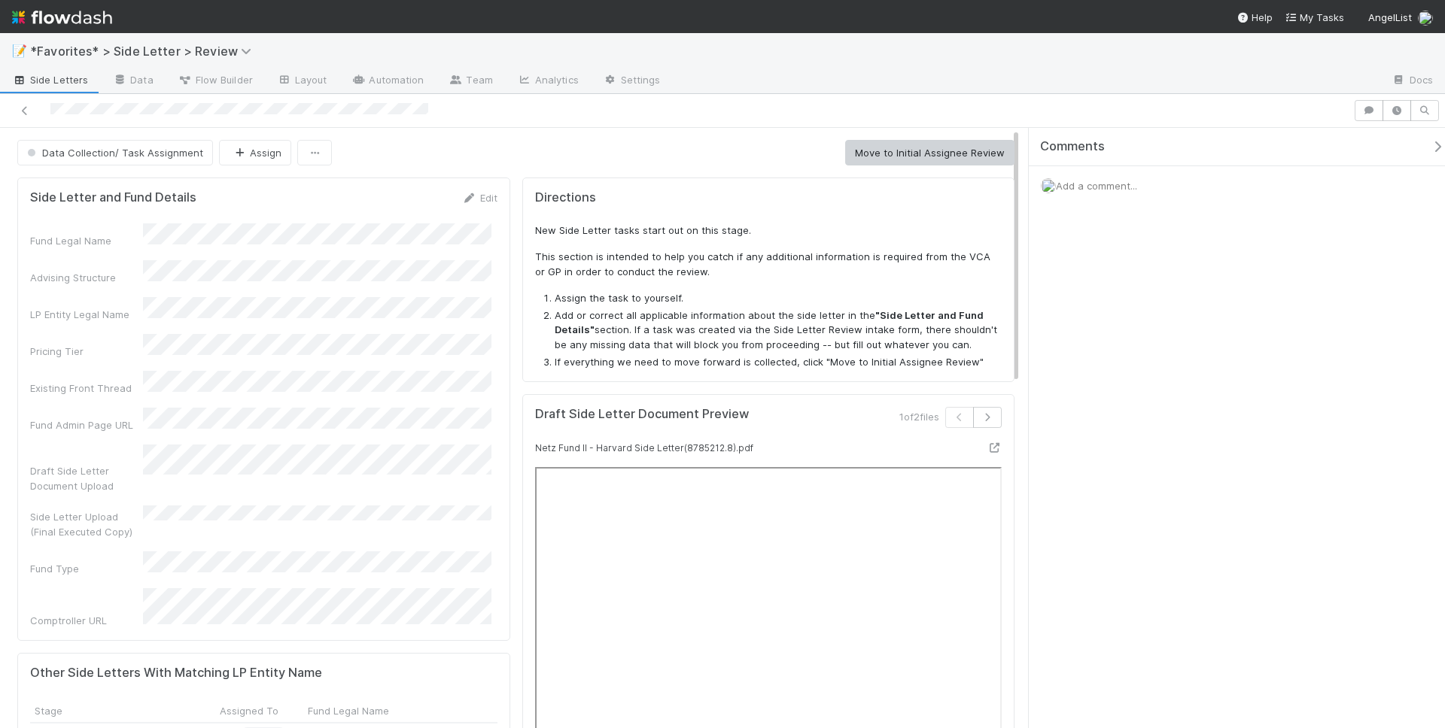
click at [1108, 193] on div "Add a comment..." at bounding box center [1241, 185] width 427 height 39
click at [1109, 185] on span "Add a comment..." at bounding box center [1096, 186] width 81 height 12
click at [268, 162] on button "Assign" at bounding box center [255, 153] width 72 height 26
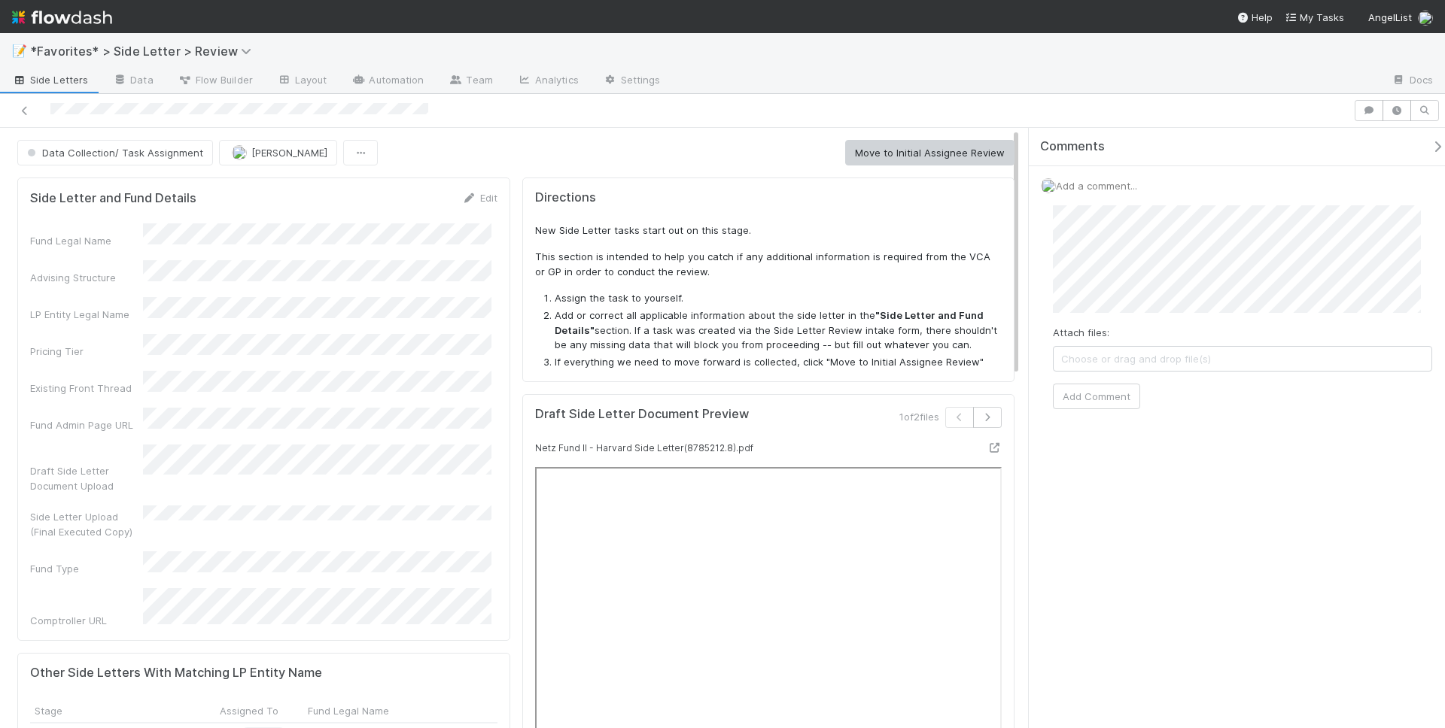
click at [927, 160] on button "Move to Initial Assignee Review" at bounding box center [929, 153] width 169 height 26
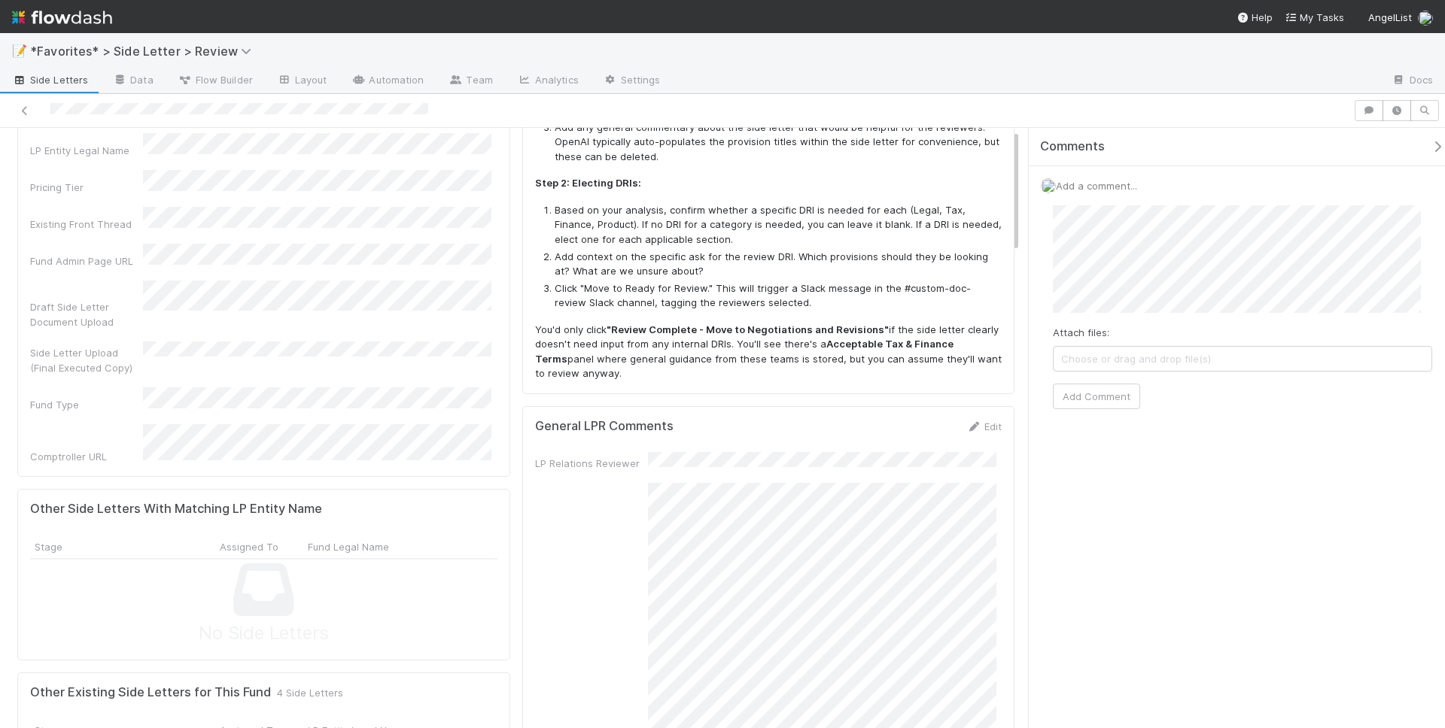
scroll to position [241, 0]
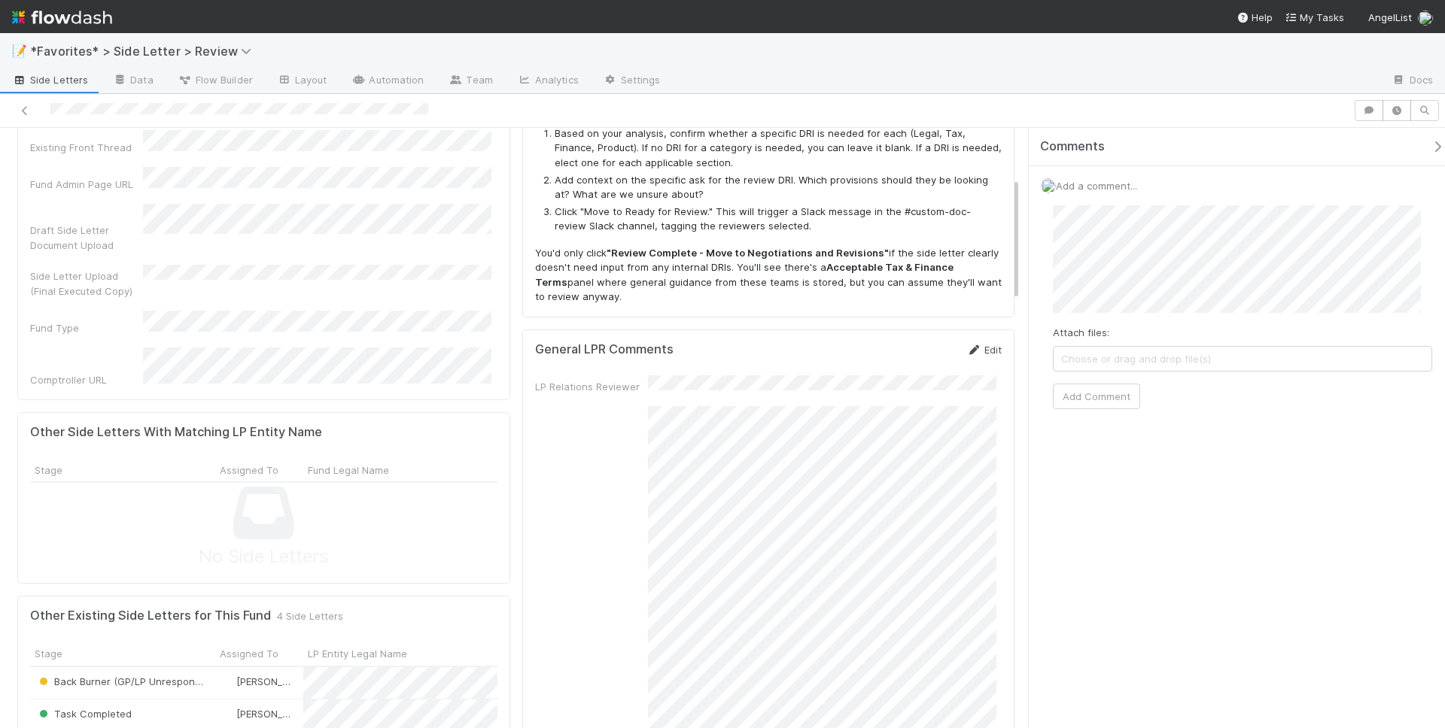
click at [966, 348] on icon at bounding box center [973, 350] width 15 height 10
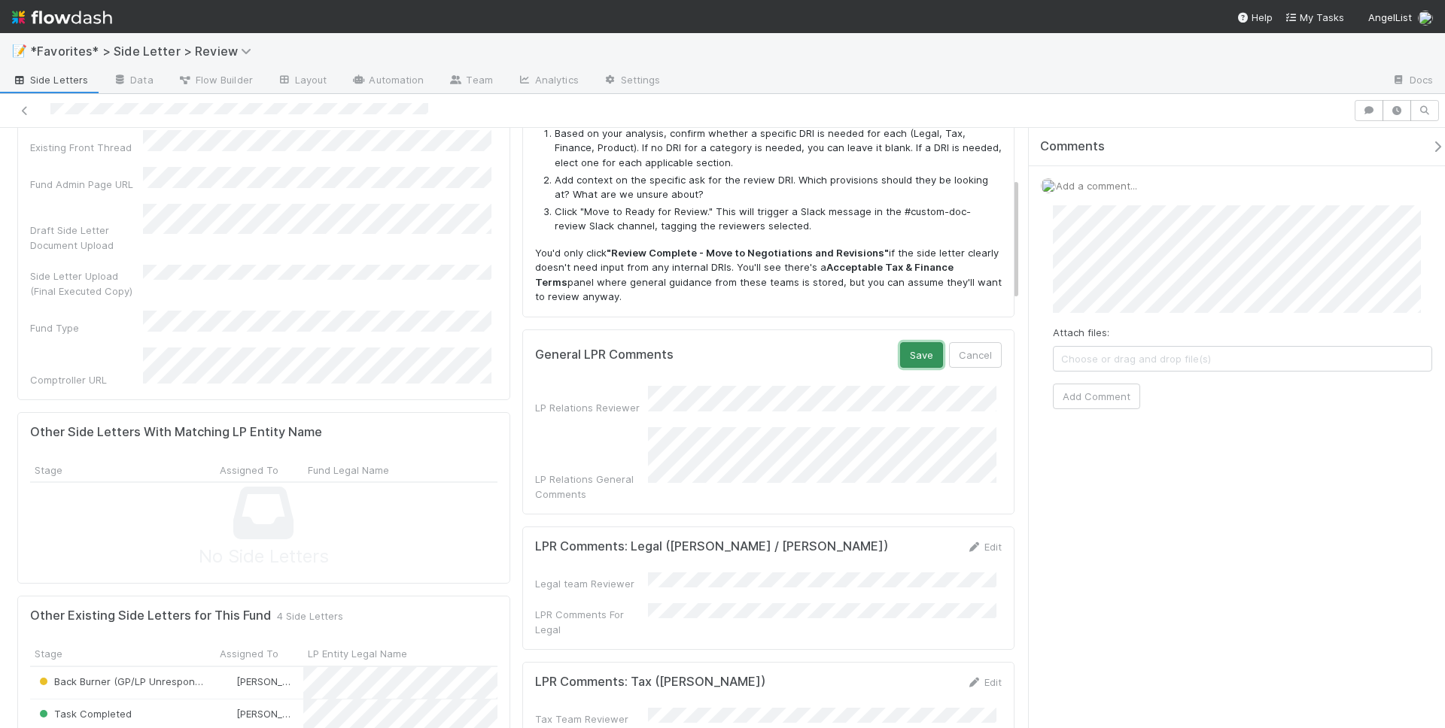
click at [901, 353] on button "Save" at bounding box center [921, 355] width 43 height 26
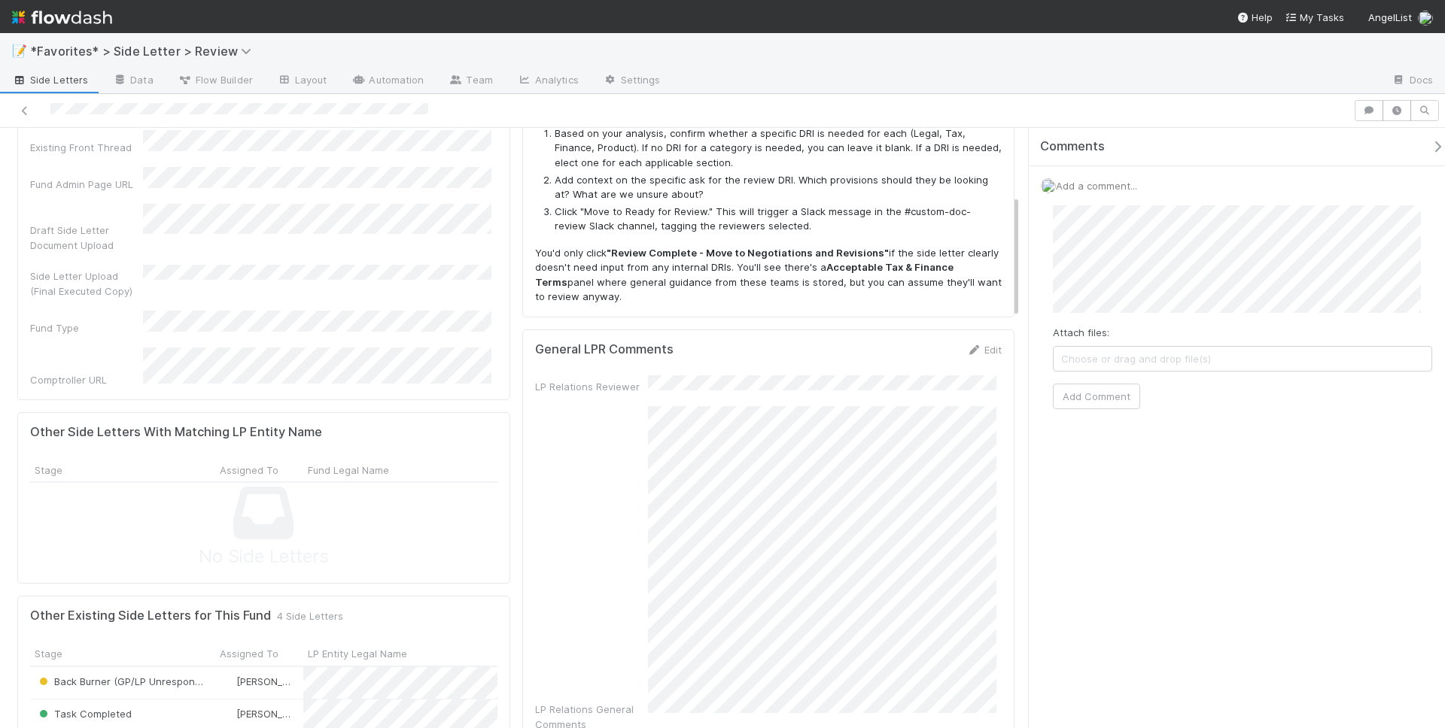
scroll to position [482, 0]
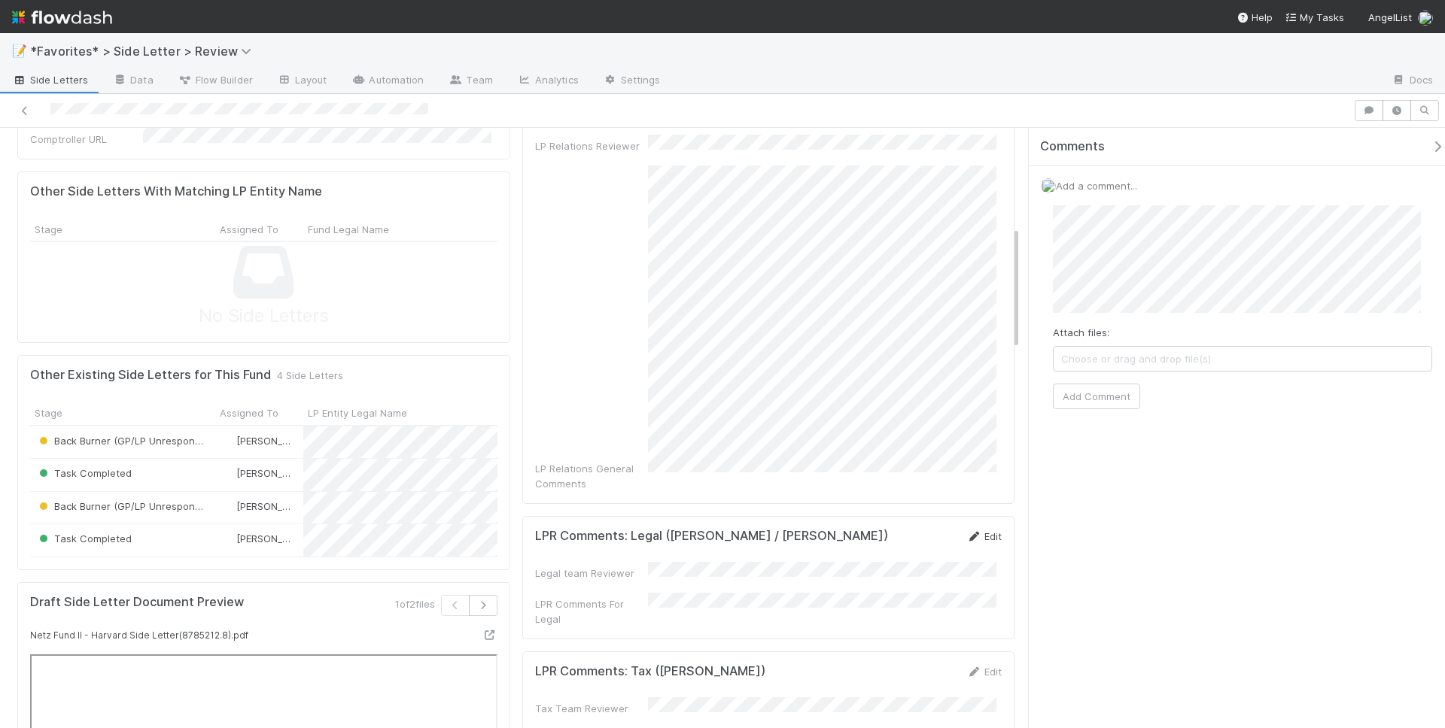
click at [966, 532] on icon at bounding box center [973, 537] width 15 height 10
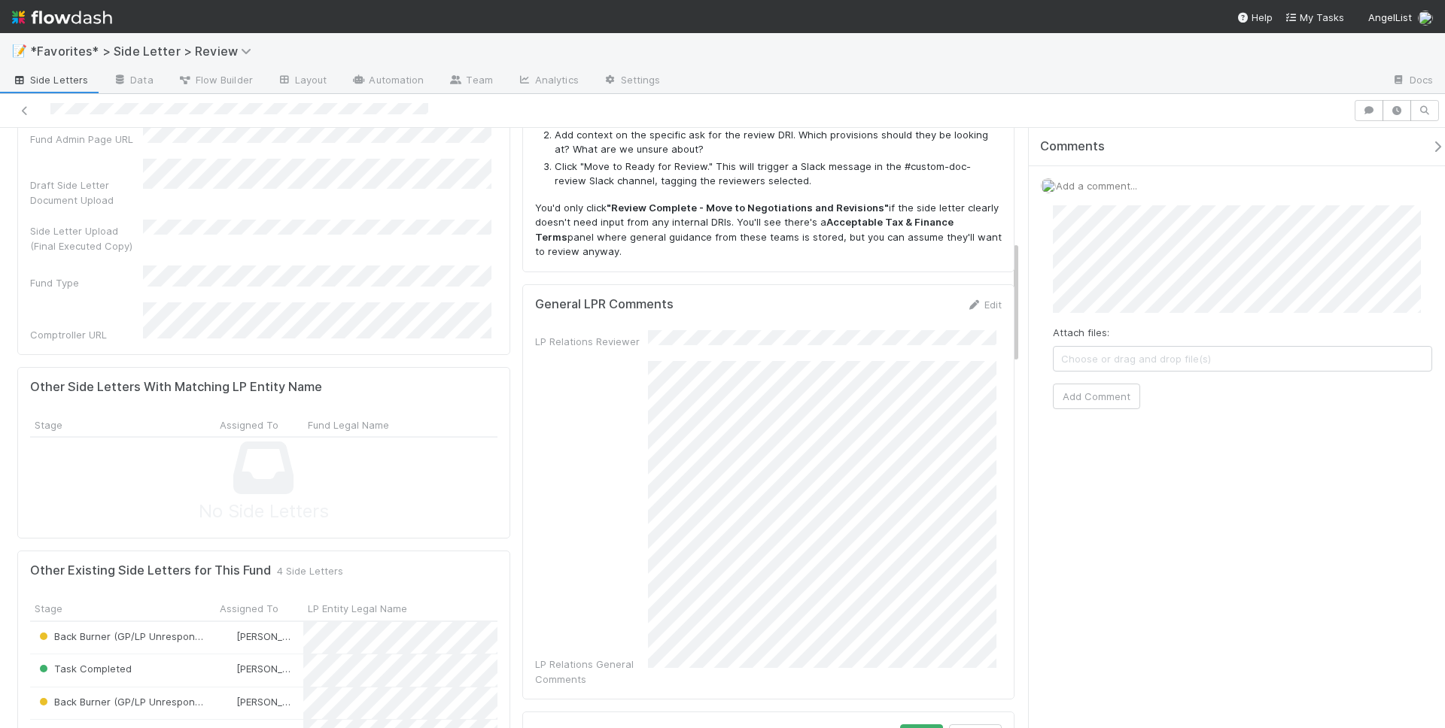
scroll to position [550, 0]
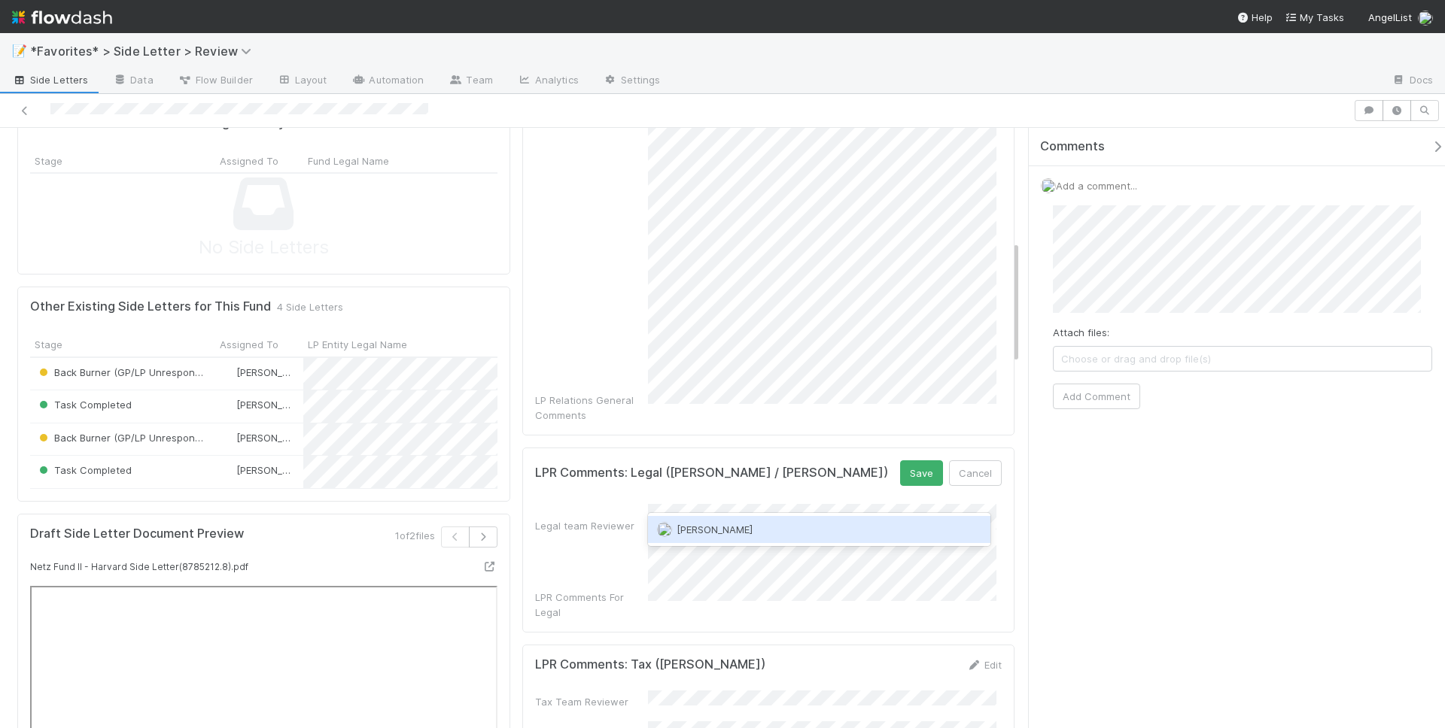
click at [778, 521] on div "Scarlett Grabowska" at bounding box center [819, 529] width 342 height 27
click at [900, 460] on button "Save" at bounding box center [921, 473] width 43 height 26
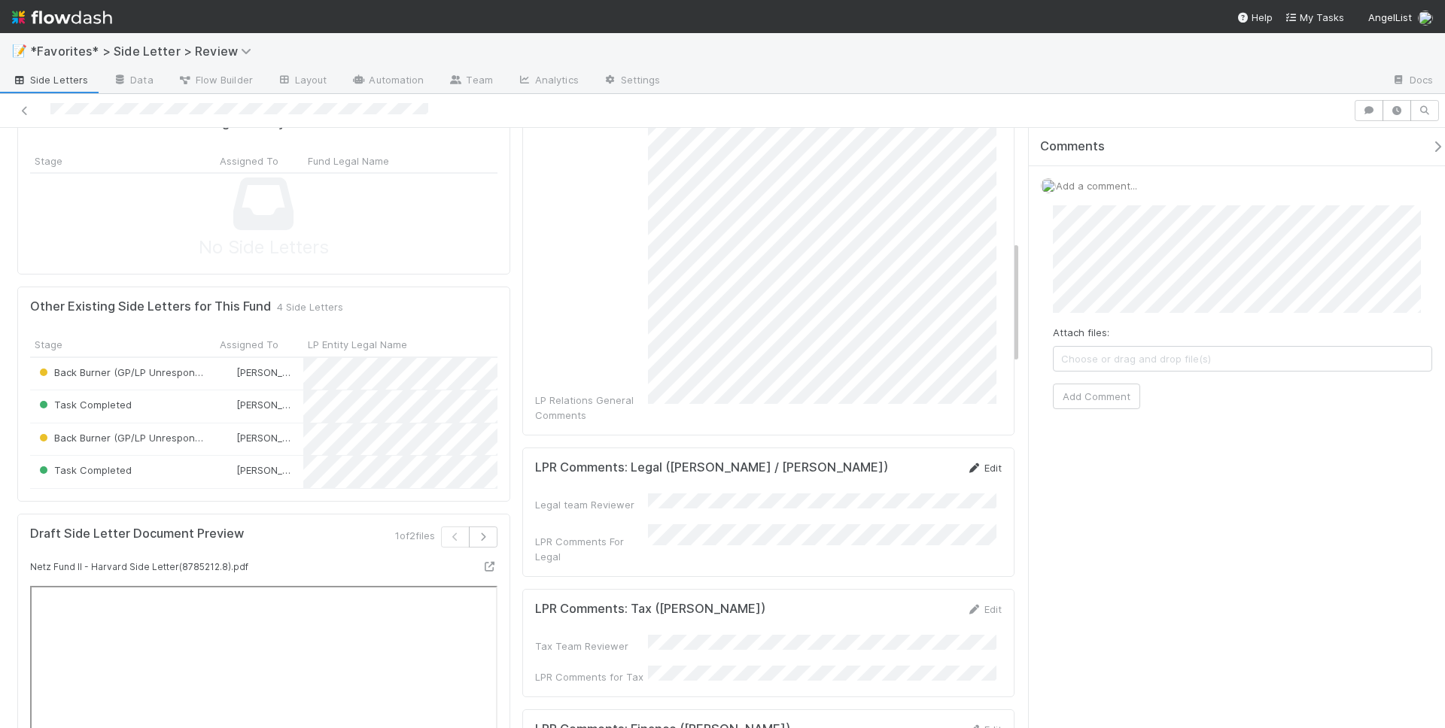
click at [973, 462] on link "Edit" at bounding box center [983, 468] width 35 height 12
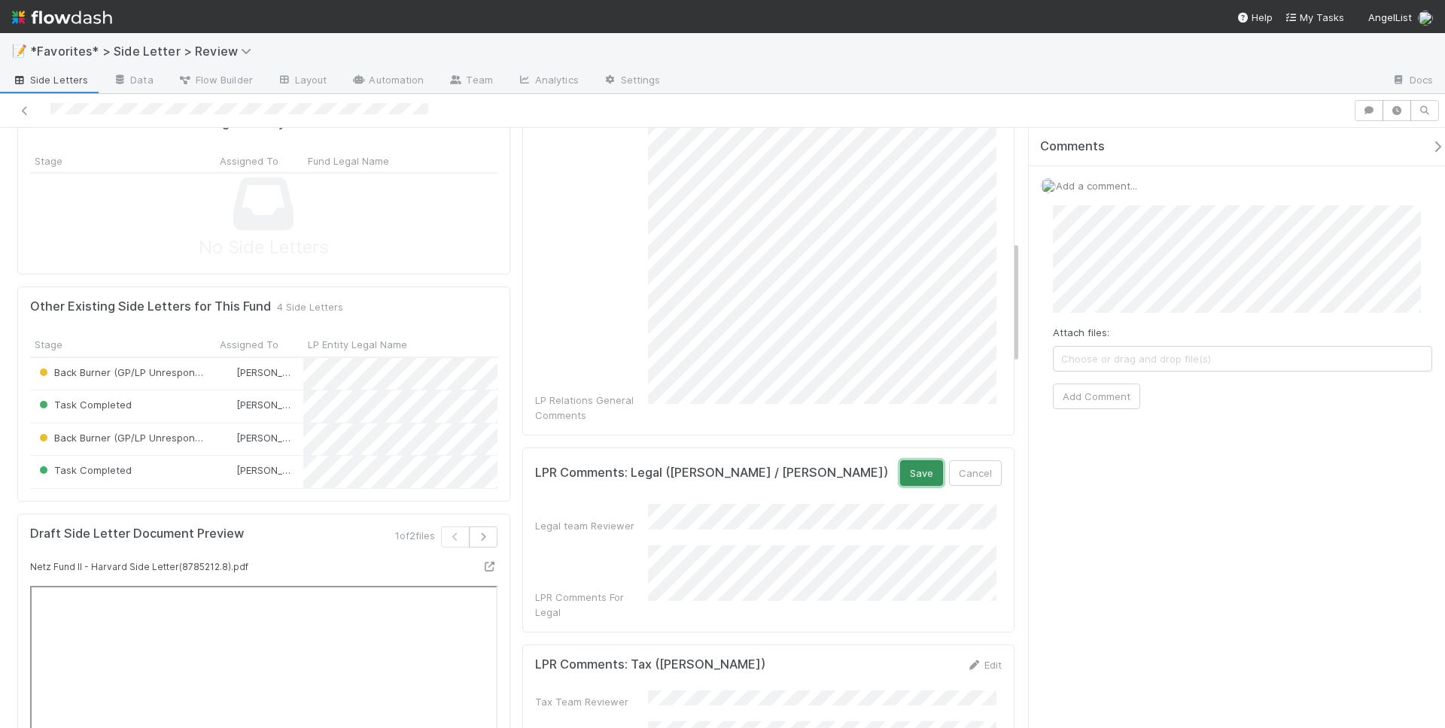
click at [922, 460] on button "Save" at bounding box center [921, 473] width 43 height 26
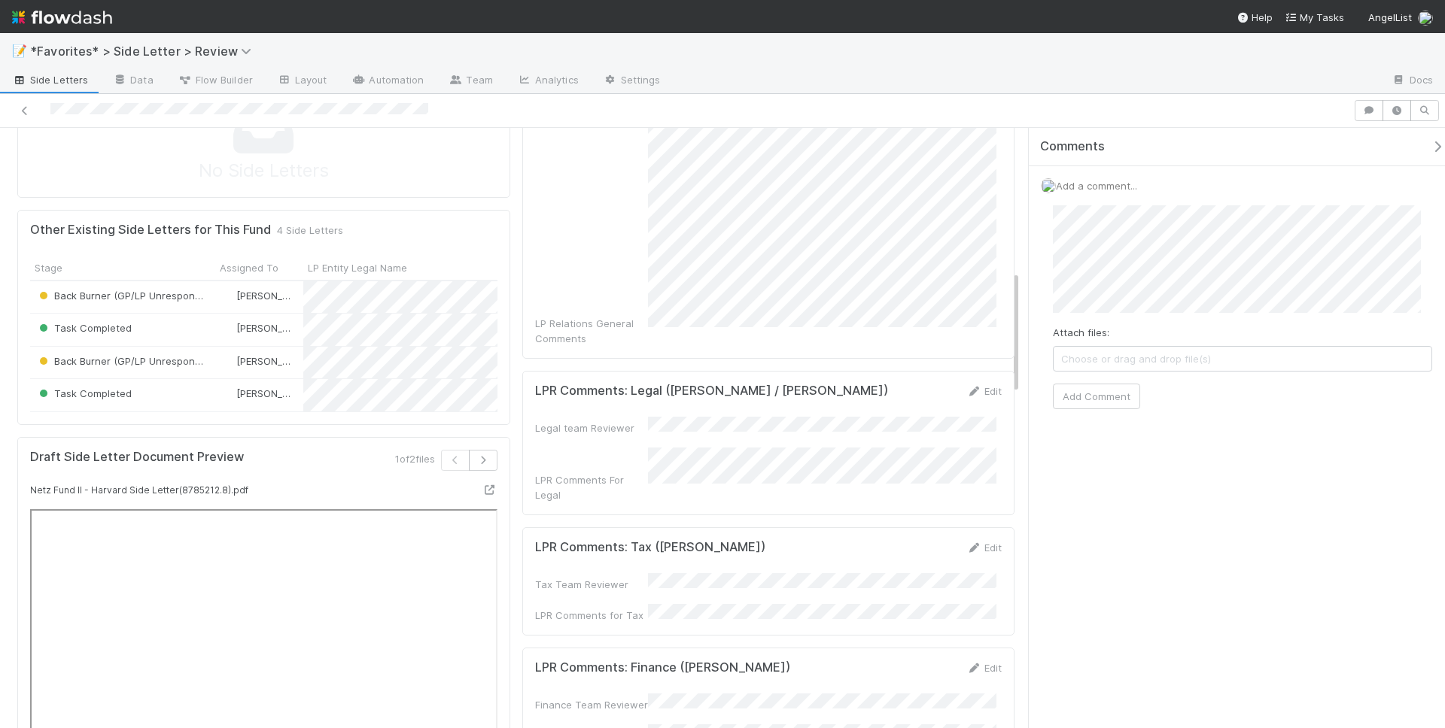
scroll to position [697, 0]
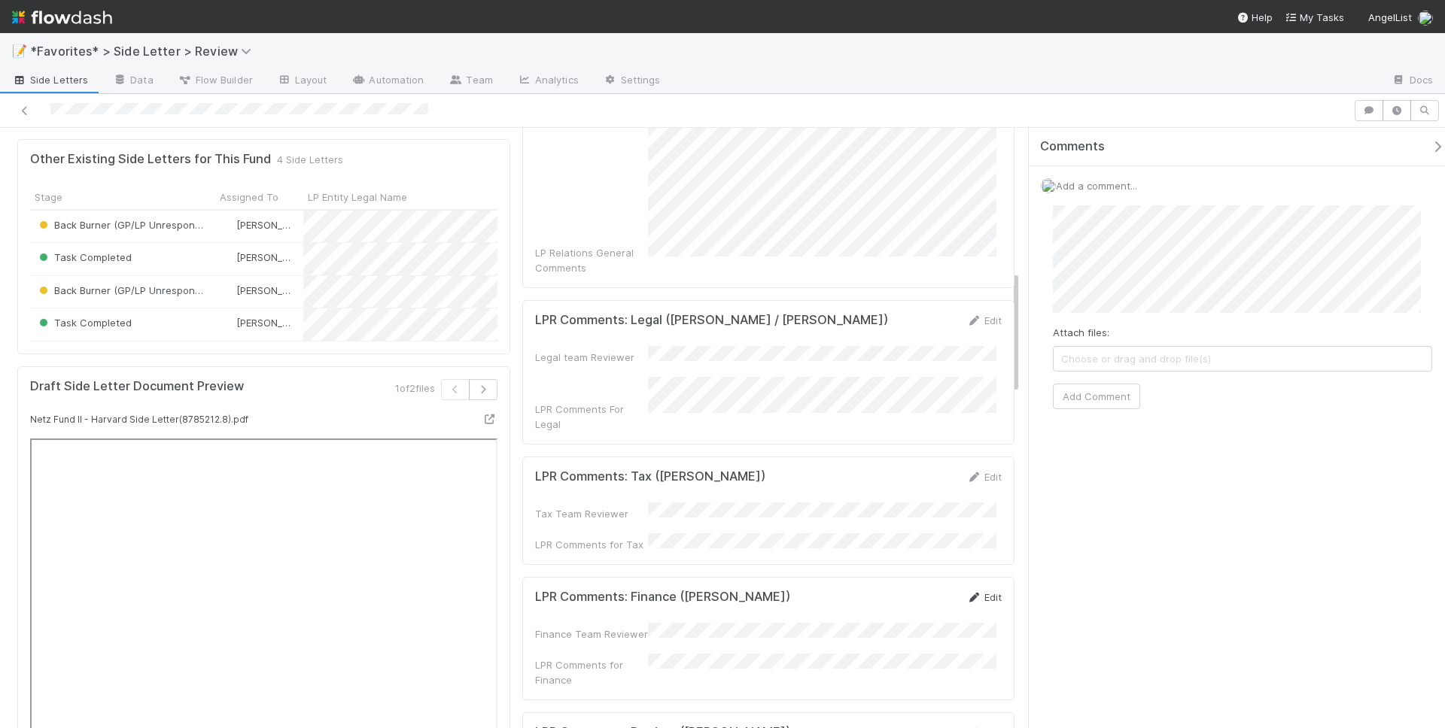
click at [966, 593] on icon at bounding box center [973, 598] width 15 height 10
click at [912, 590] on button "Save" at bounding box center [921, 603] width 43 height 26
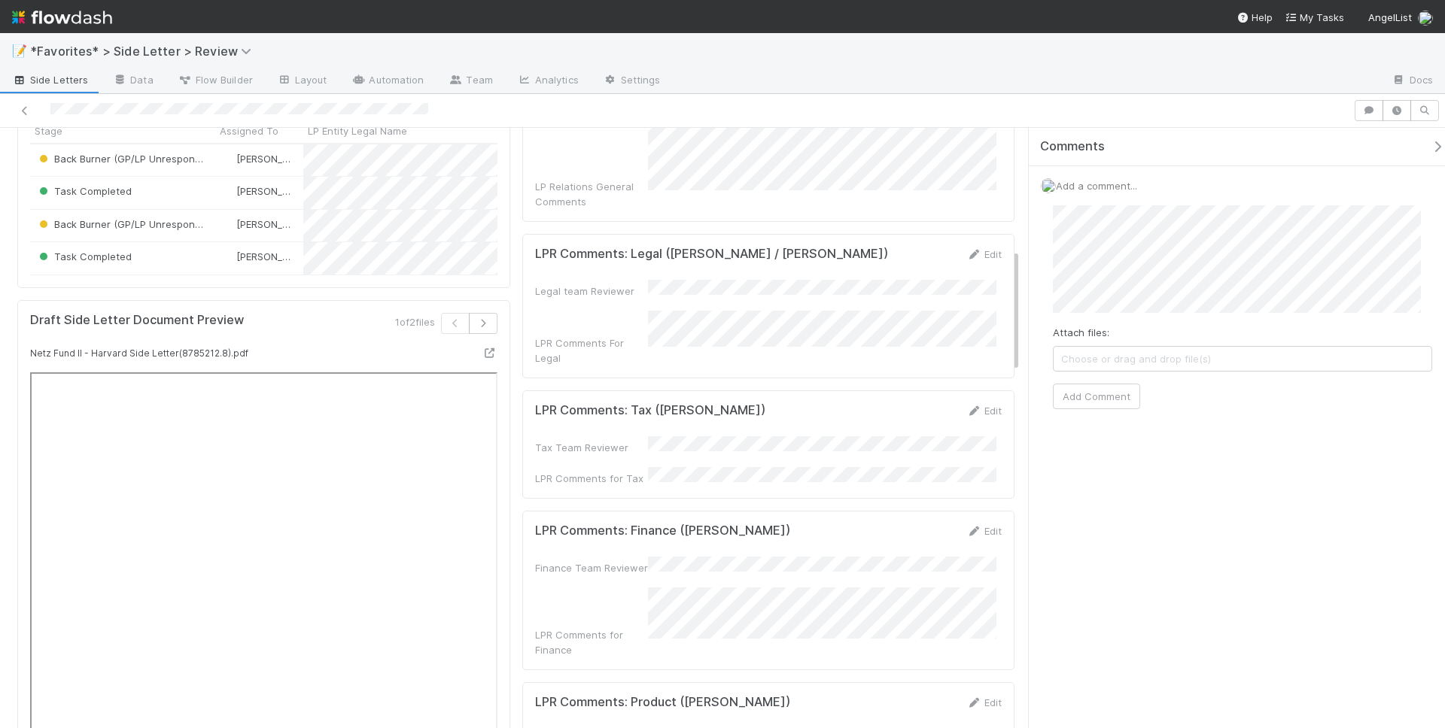
scroll to position [0, 0]
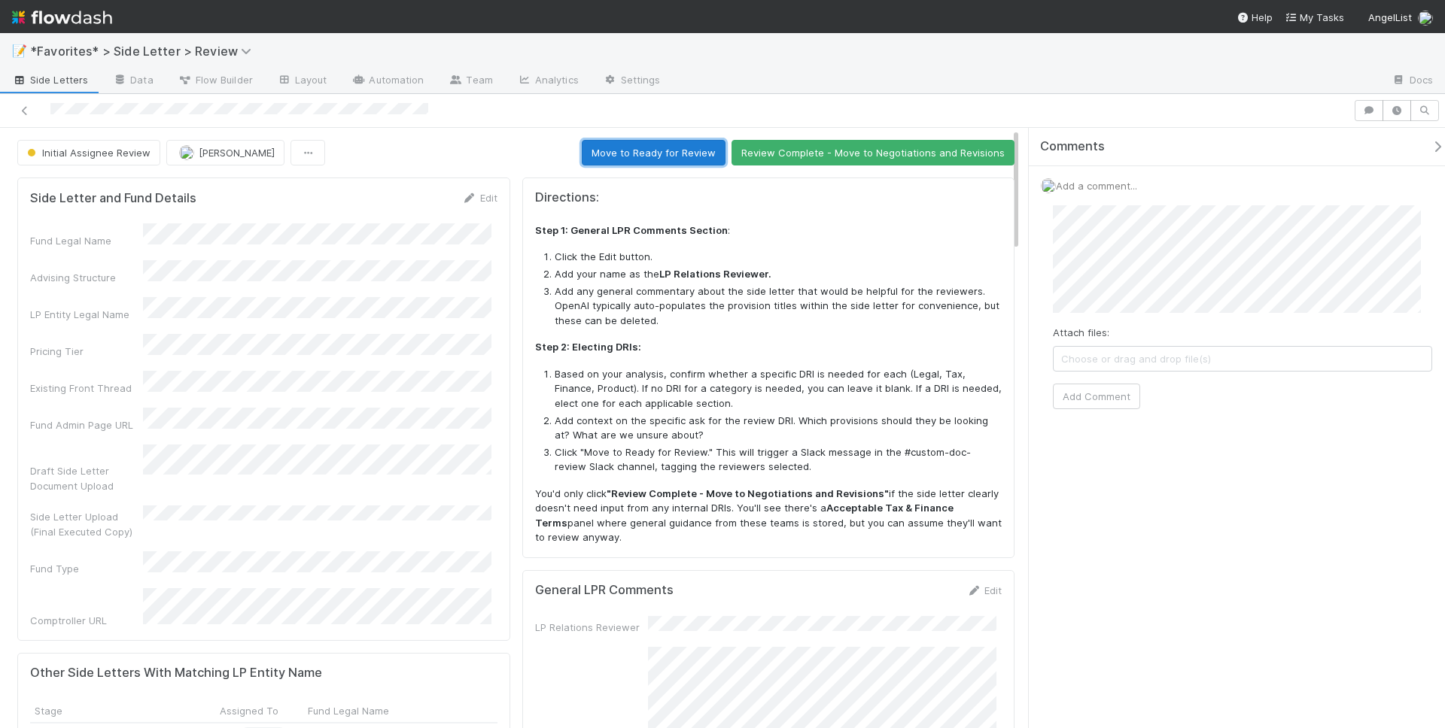
click at [660, 144] on button "Move to Ready for Review" at bounding box center [654, 153] width 144 height 26
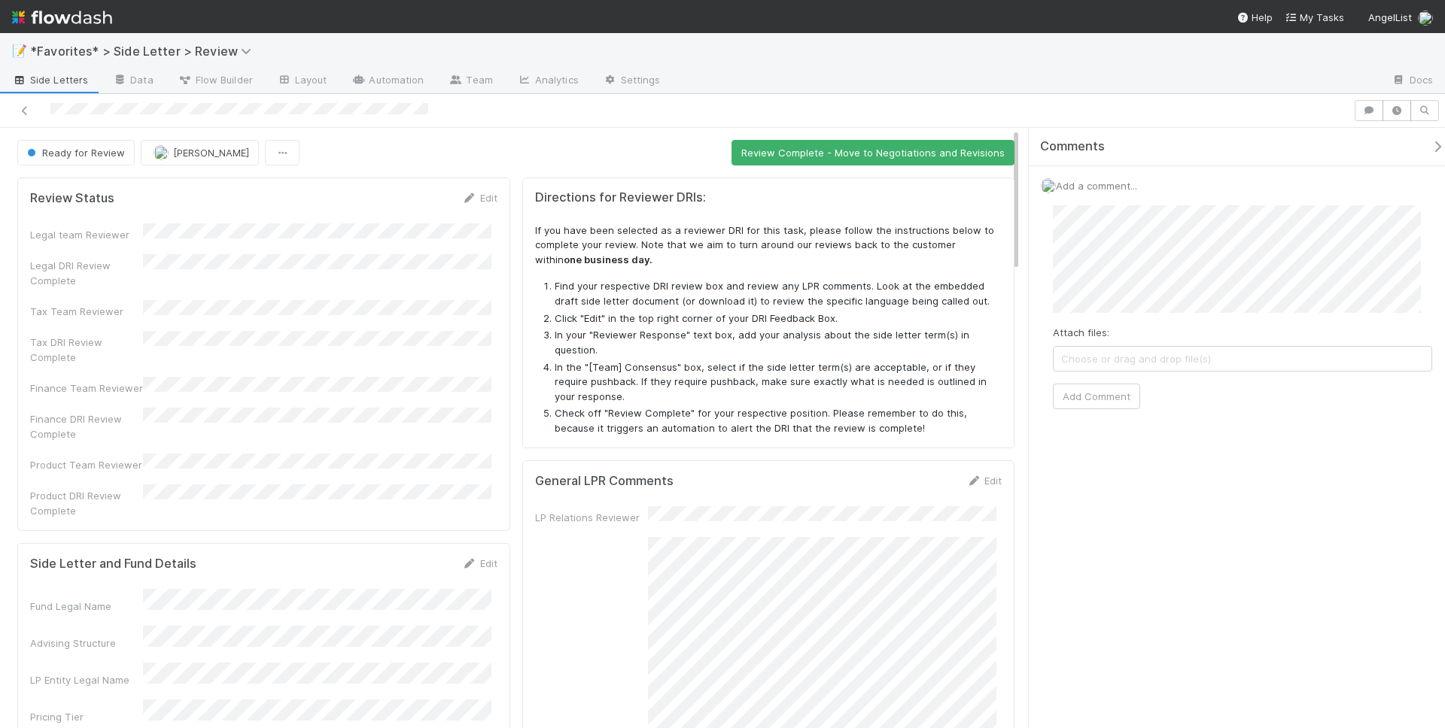
click at [1048, 96] on div at bounding box center [722, 111] width 1445 height 34
click at [992, 99] on div at bounding box center [722, 111] width 1445 height 34
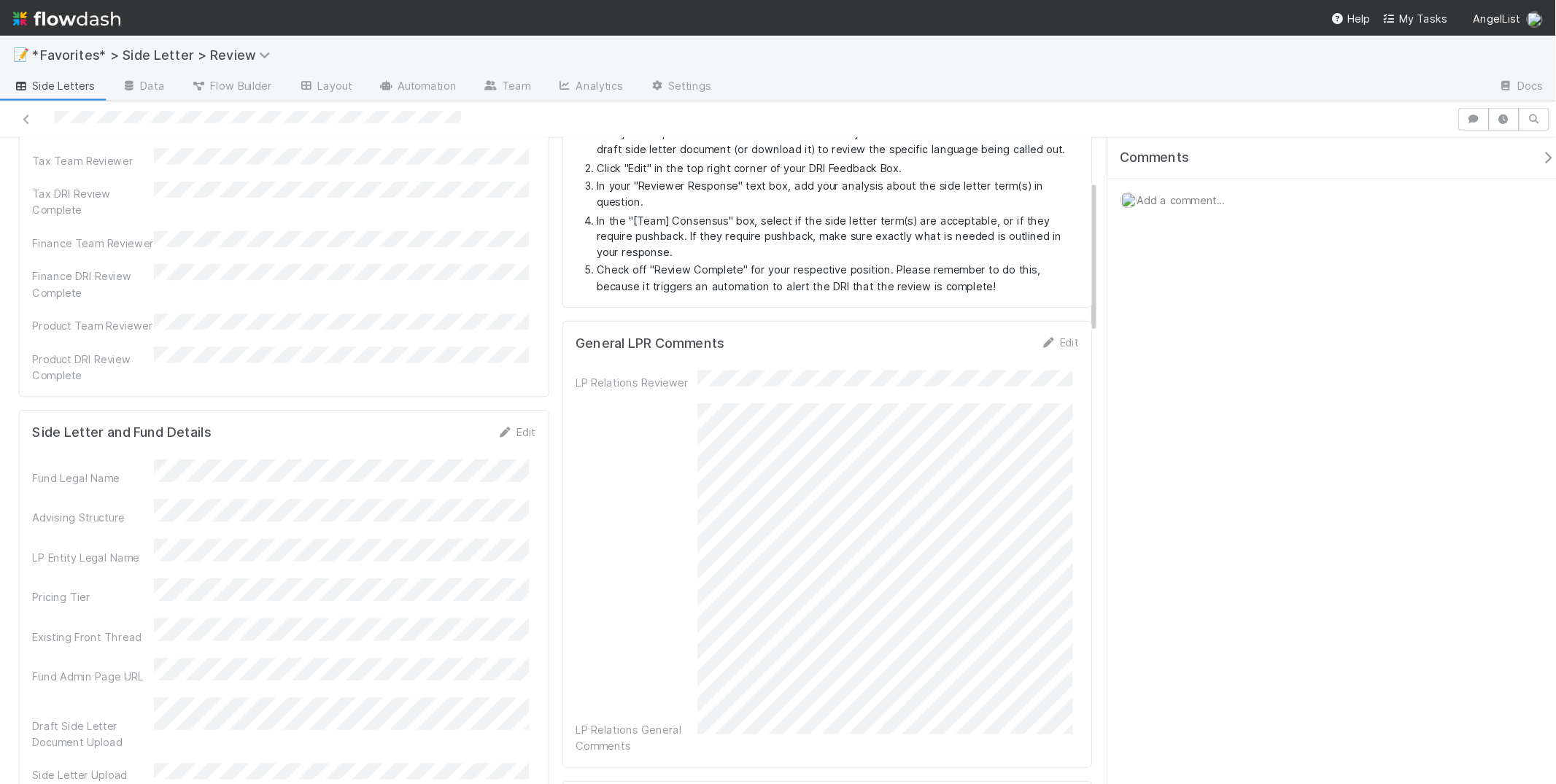
scroll to position [563, 0]
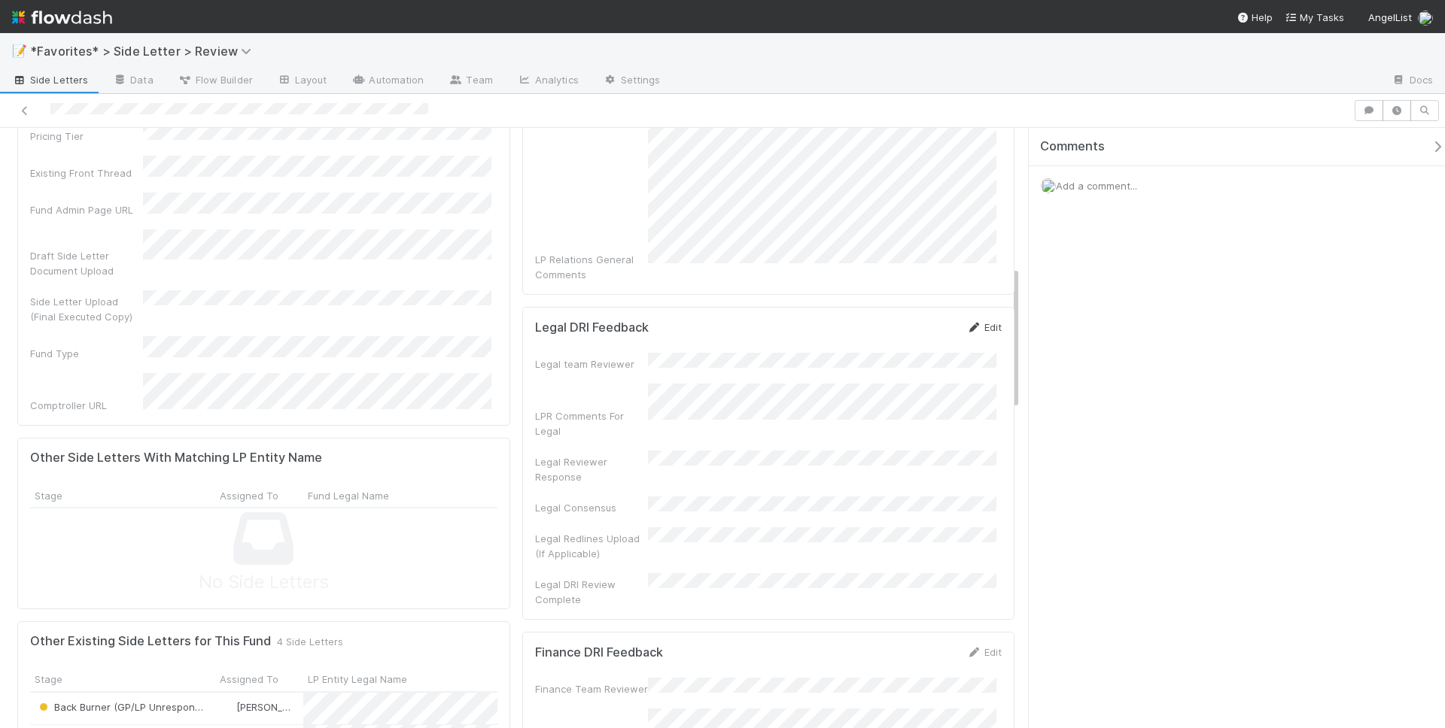
click at [966, 323] on icon at bounding box center [973, 328] width 15 height 10
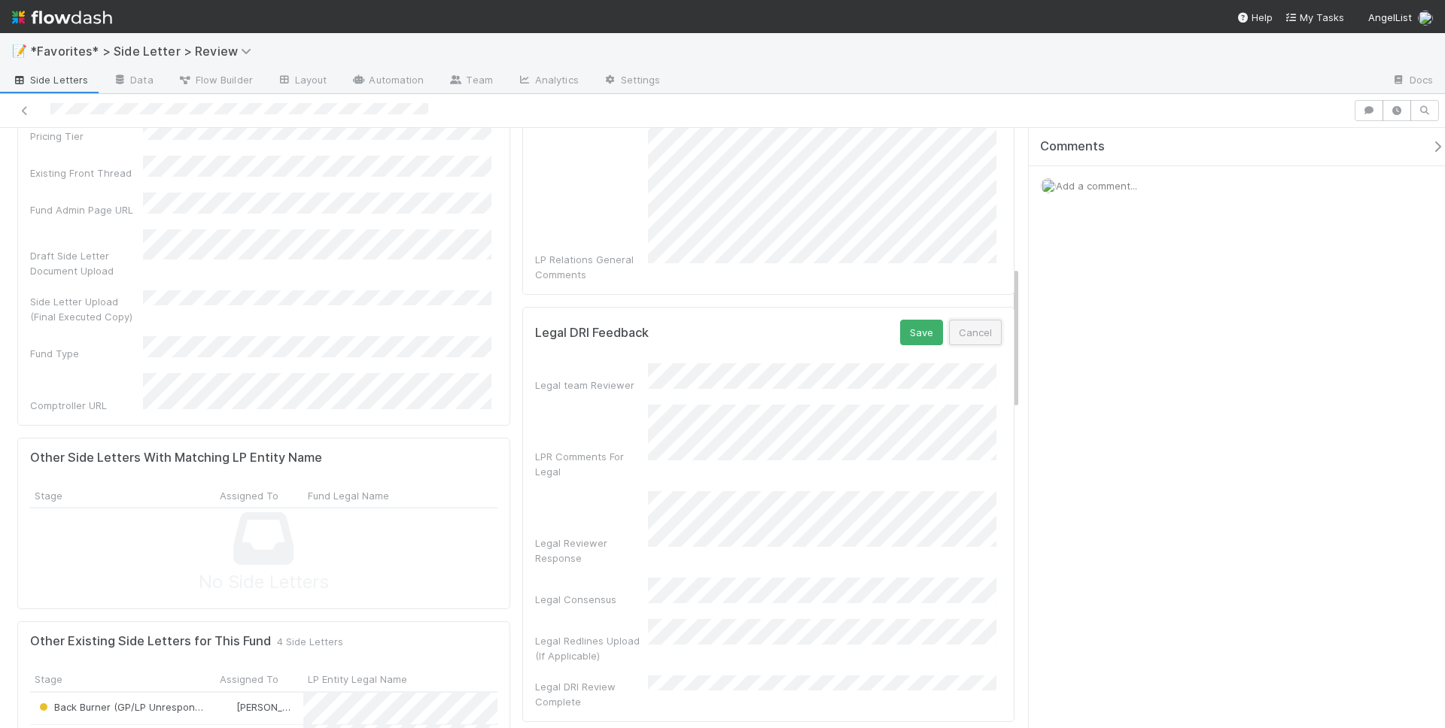
click at [962, 320] on button "Cancel" at bounding box center [975, 333] width 53 height 26
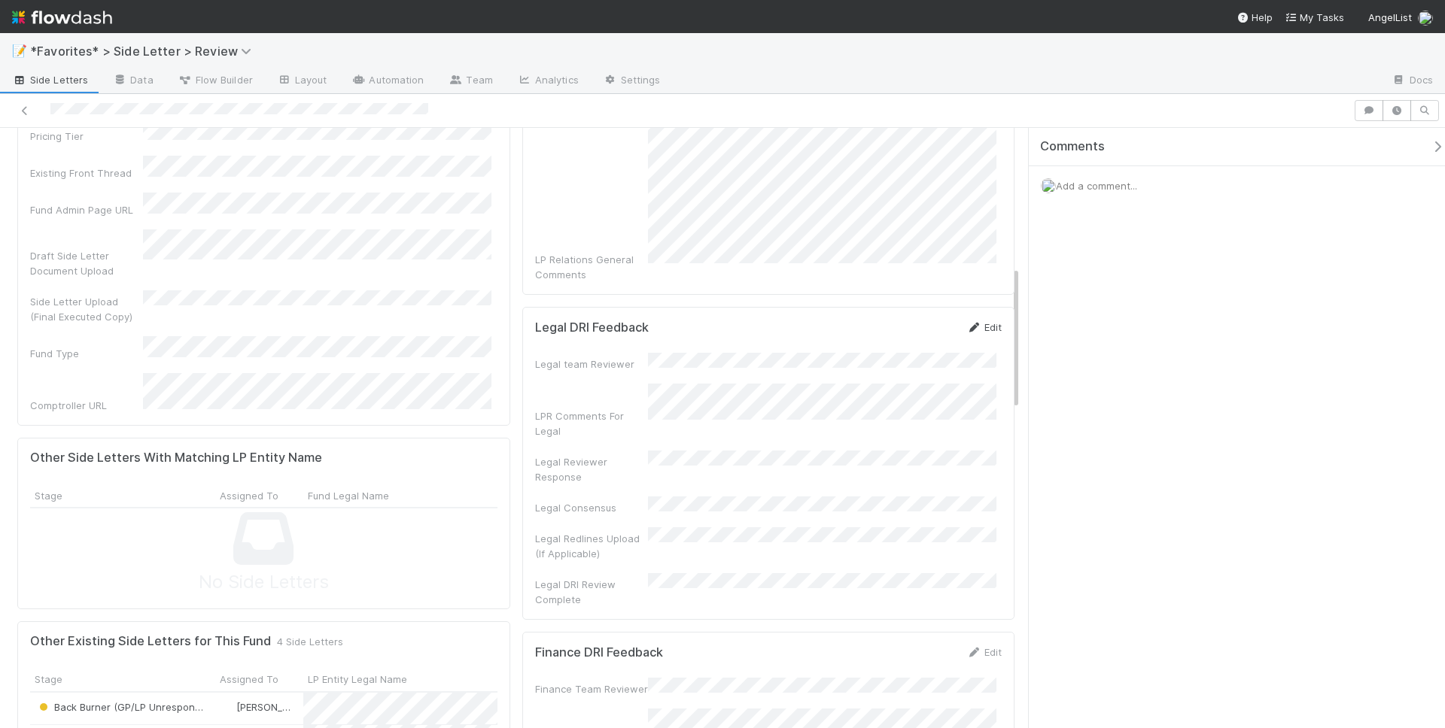
click at [970, 321] on link "Edit" at bounding box center [983, 327] width 35 height 12
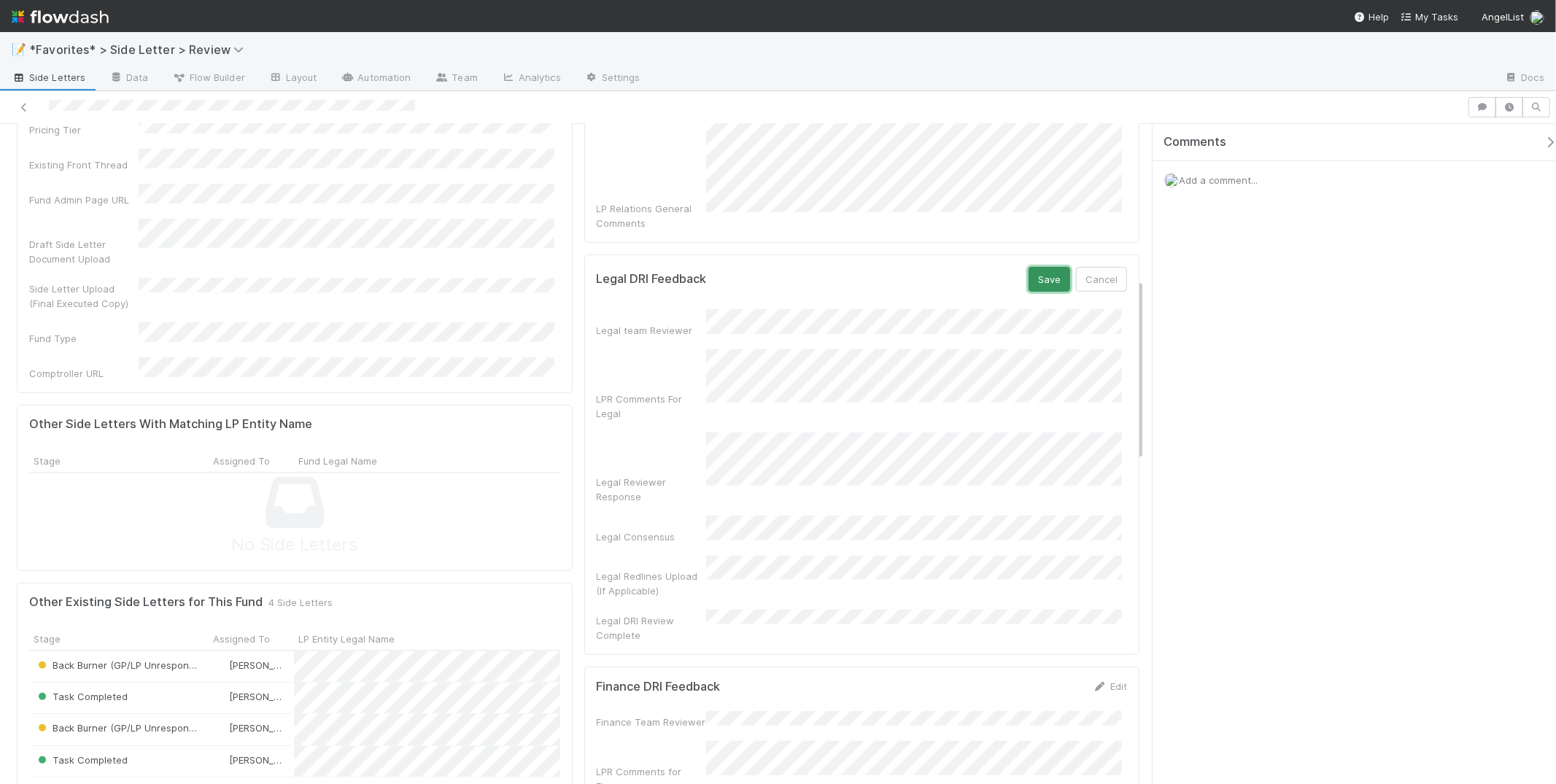
click at [1059, 267] on button "Save" at bounding box center [1049, 279] width 42 height 25
click at [1339, 304] on div "Comments Add a comment..." at bounding box center [1354, 455] width 403 height 661
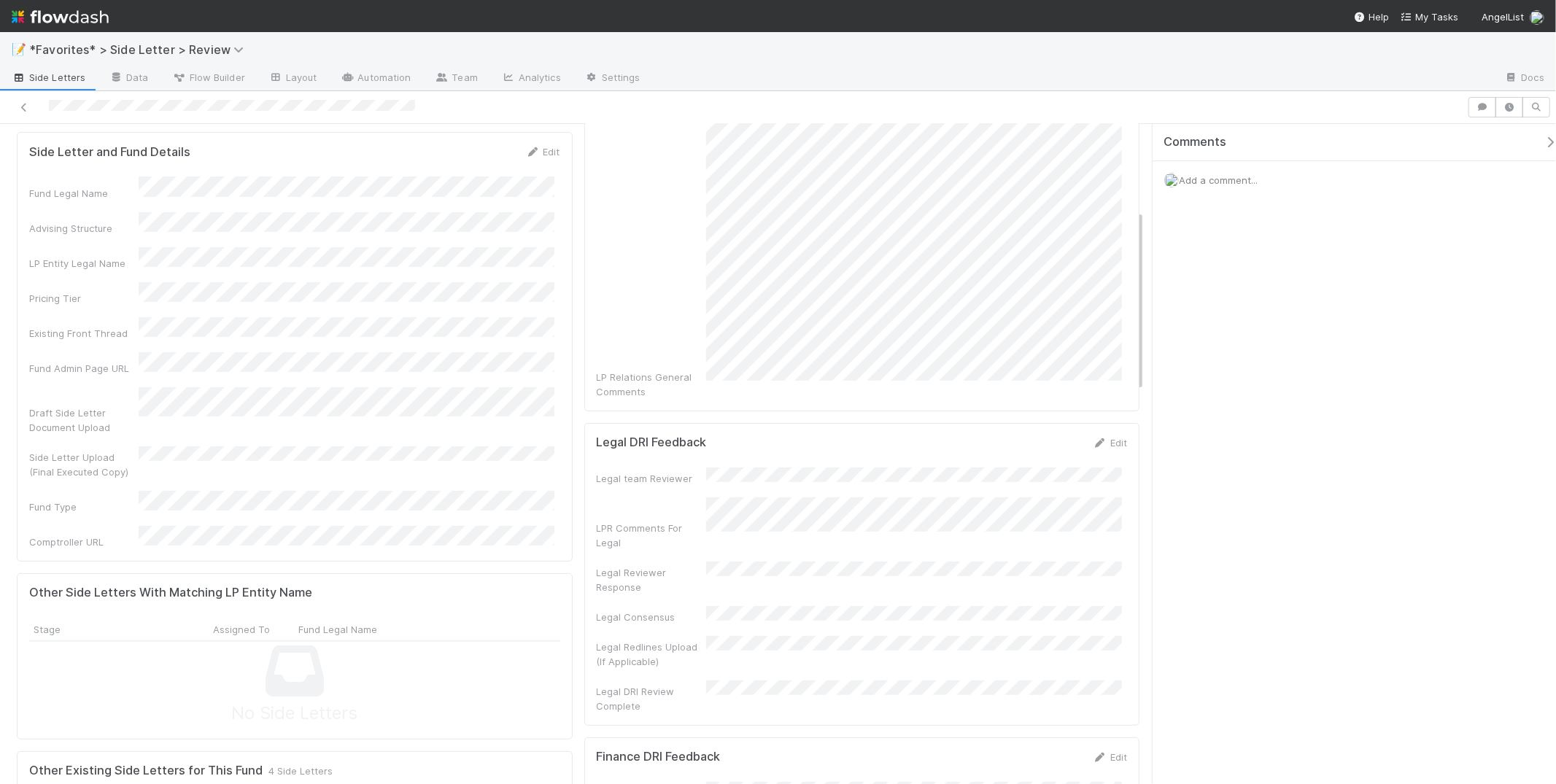
scroll to position [311, 0]
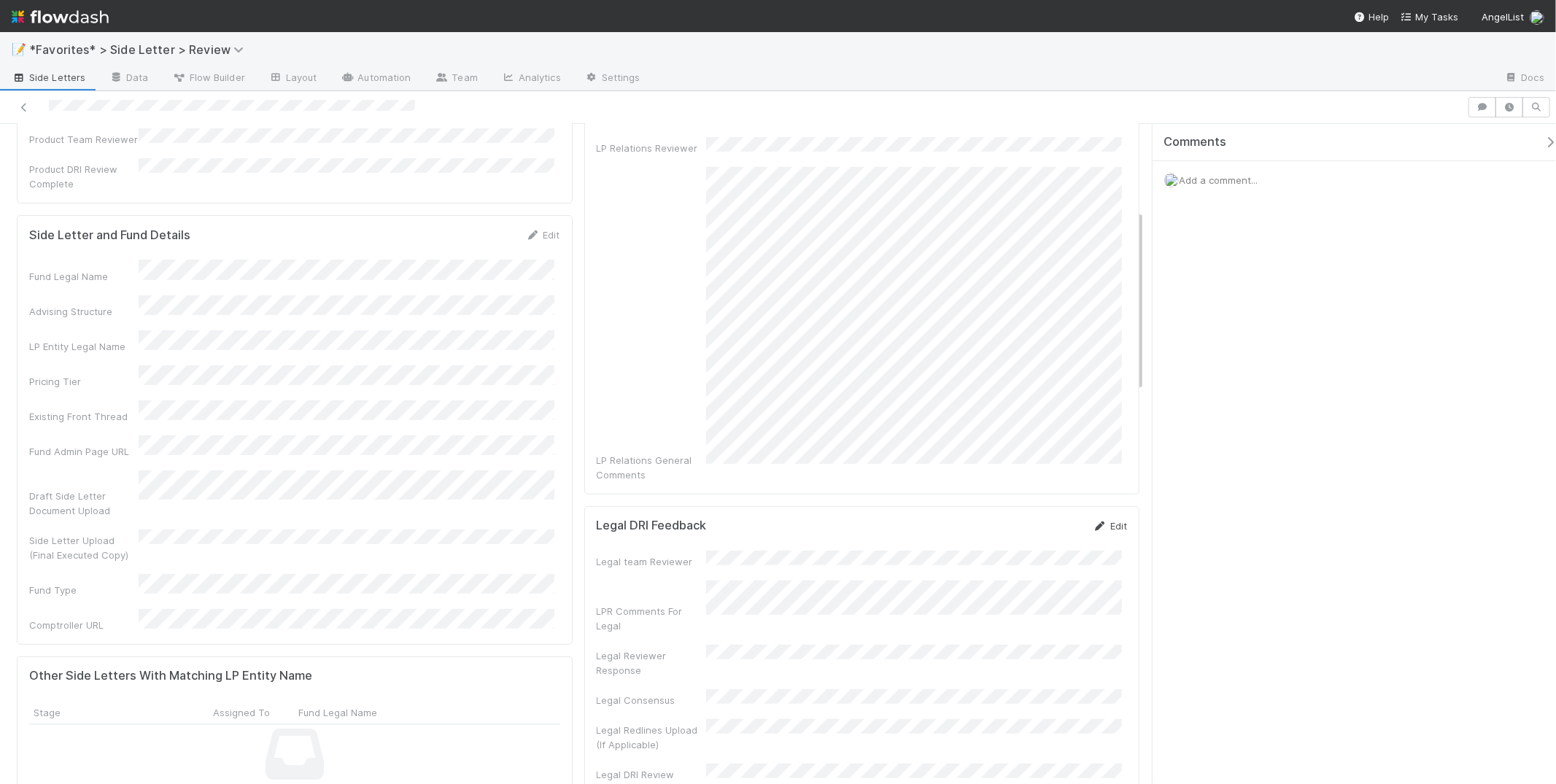
click at [1093, 521] on icon at bounding box center [1099, 526] width 15 height 10
click at [1044, 518] on button "Save" at bounding box center [1049, 531] width 42 height 25
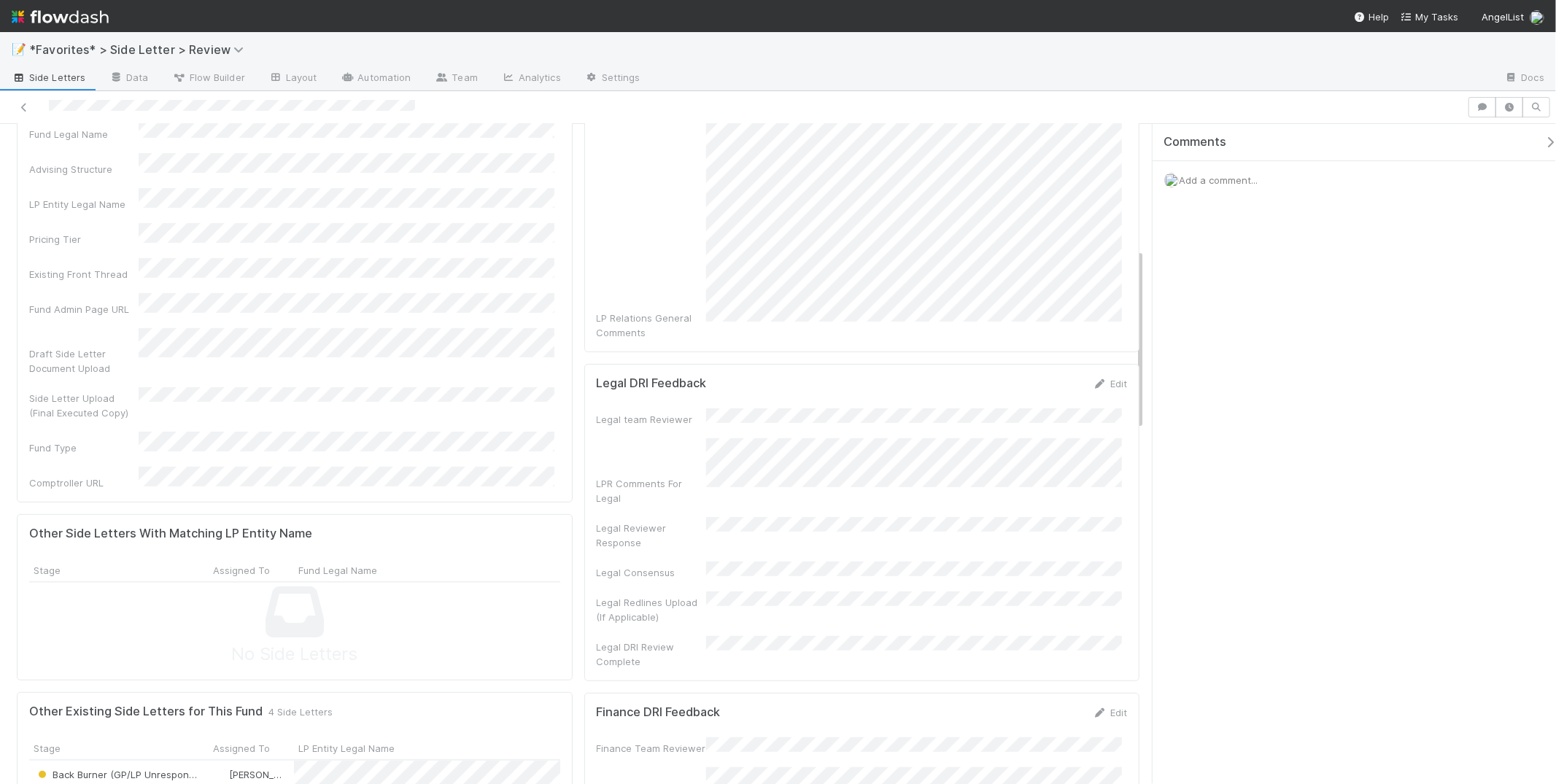
scroll to position [0, 0]
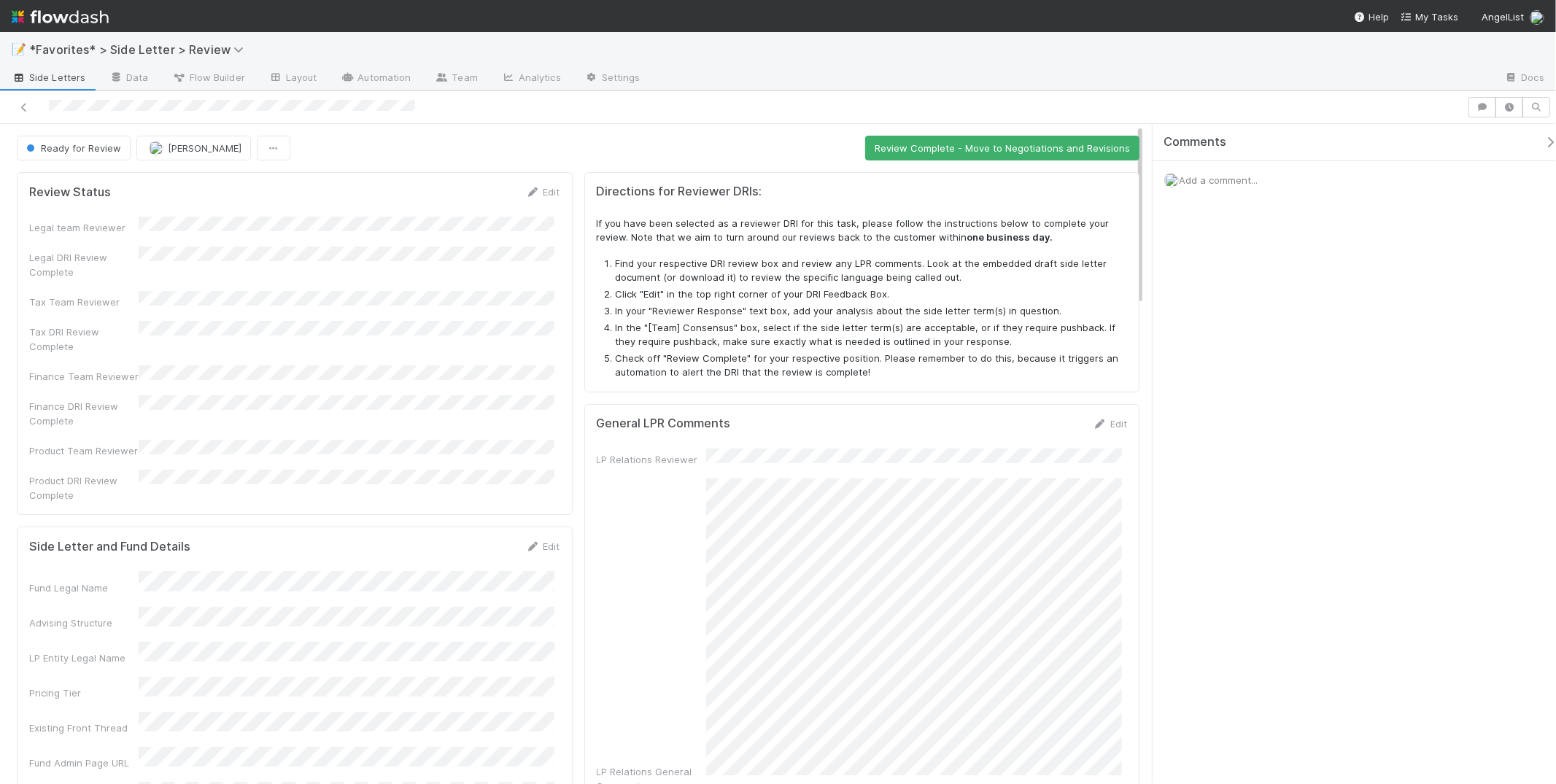
click at [621, 141] on div "Ready for Review [PERSON_NAME] Review Complete - Move to Negotiations and Revis…" at bounding box center [578, 148] width 1123 height 25
